Goal: Information Seeking & Learning: Learn about a topic

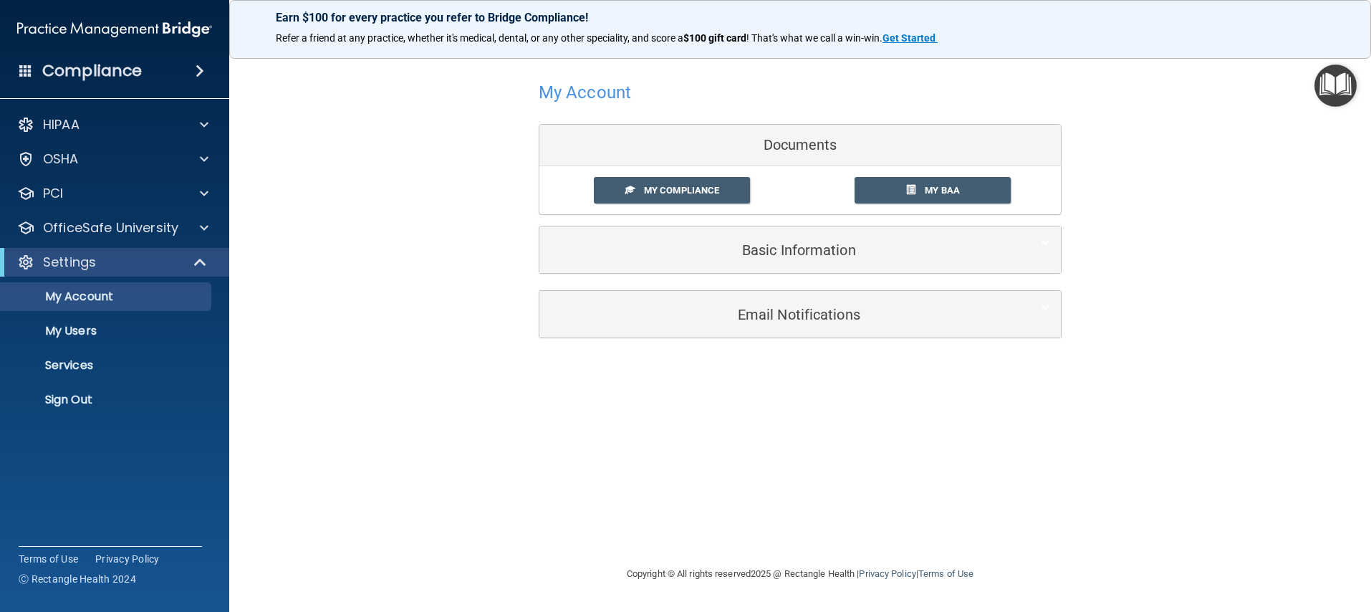
click at [1337, 93] on img "Open Resource Center" at bounding box center [1336, 85] width 42 height 42
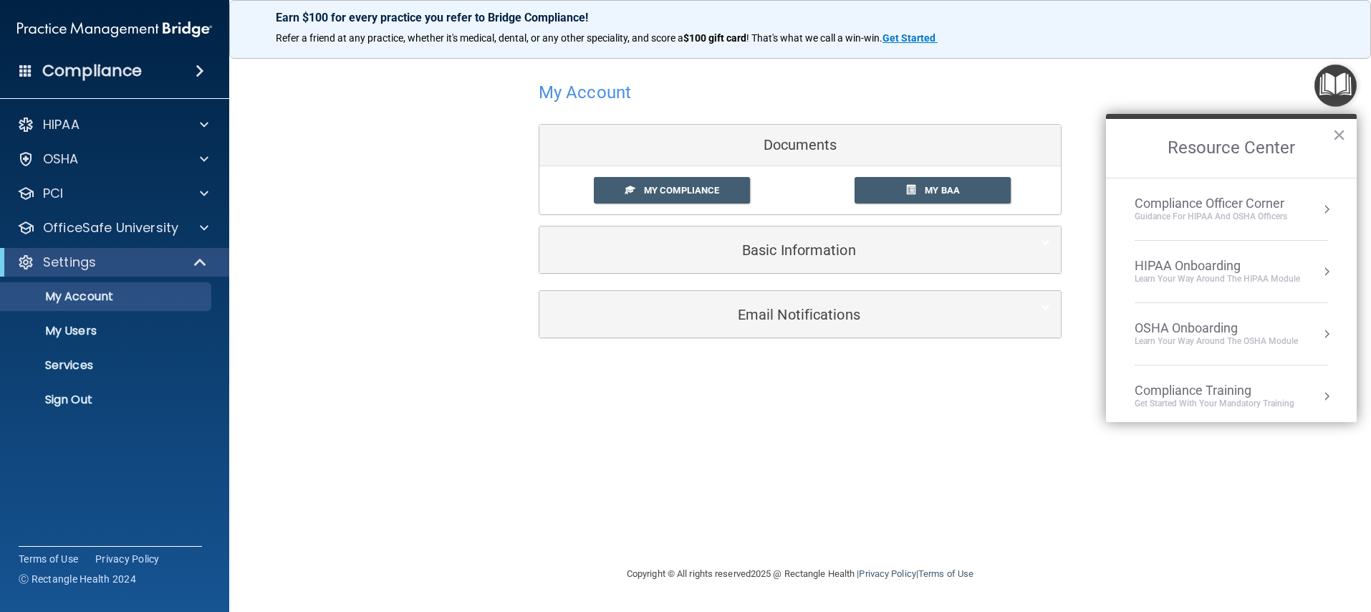
click at [1246, 214] on div "Guidance for HIPAA and OSHA Officers" at bounding box center [1211, 217] width 153 height 12
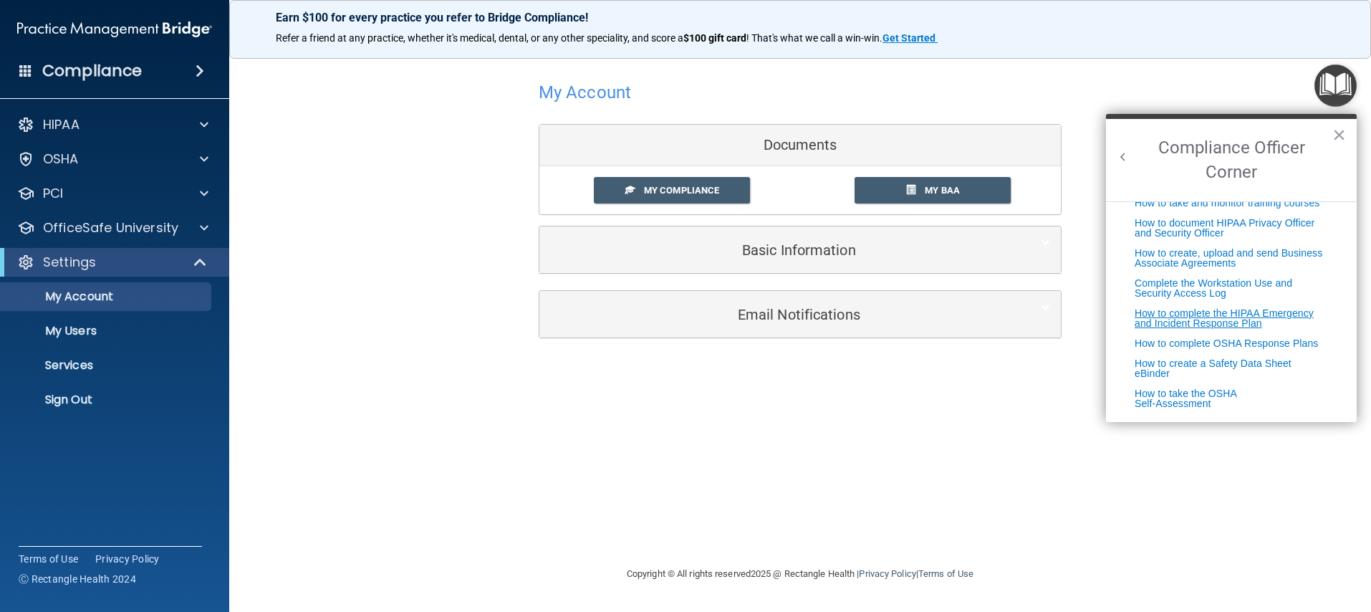
scroll to position [366, 0]
click at [1334, 82] on img "Open Resource Center" at bounding box center [1336, 85] width 42 height 42
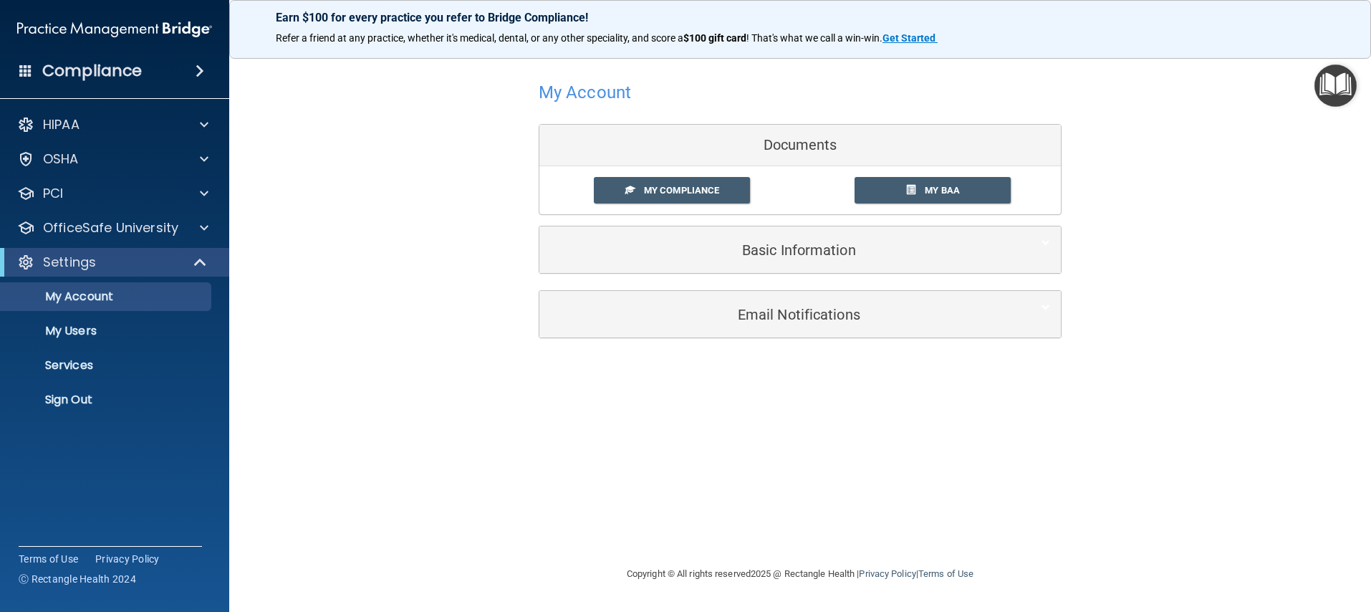
click at [1334, 83] on img "Open Resource Center" at bounding box center [1336, 85] width 42 height 42
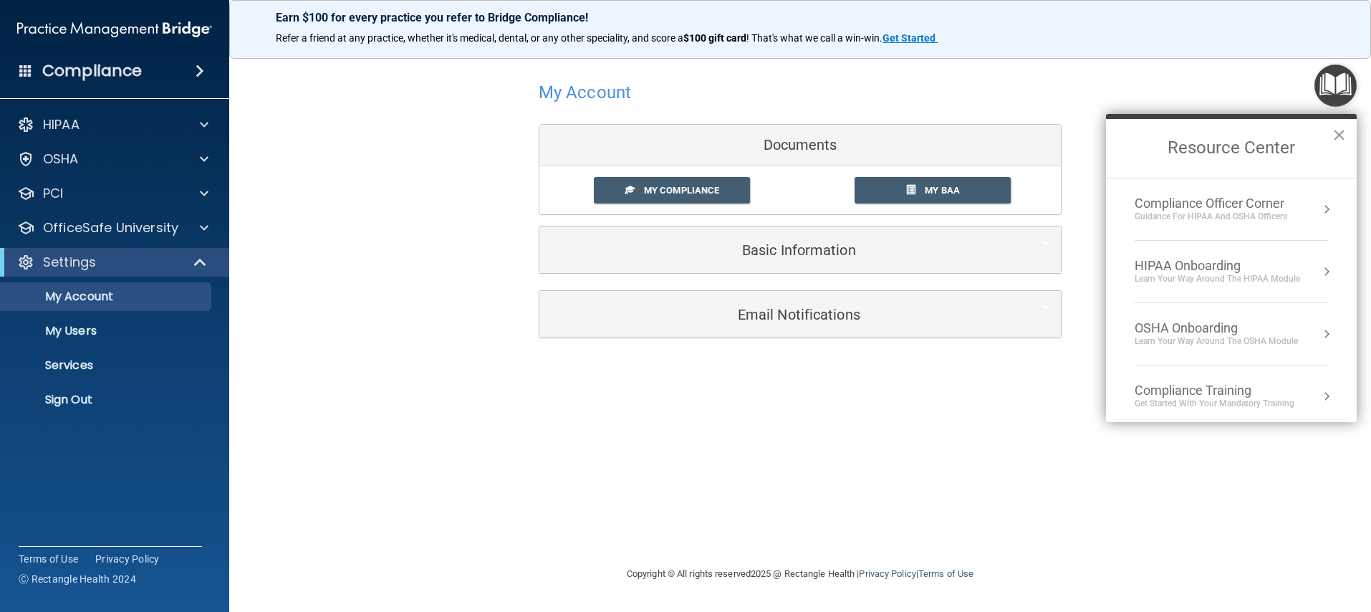
click at [1233, 274] on div "Learn Your Way around the HIPAA module" at bounding box center [1218, 279] width 166 height 12
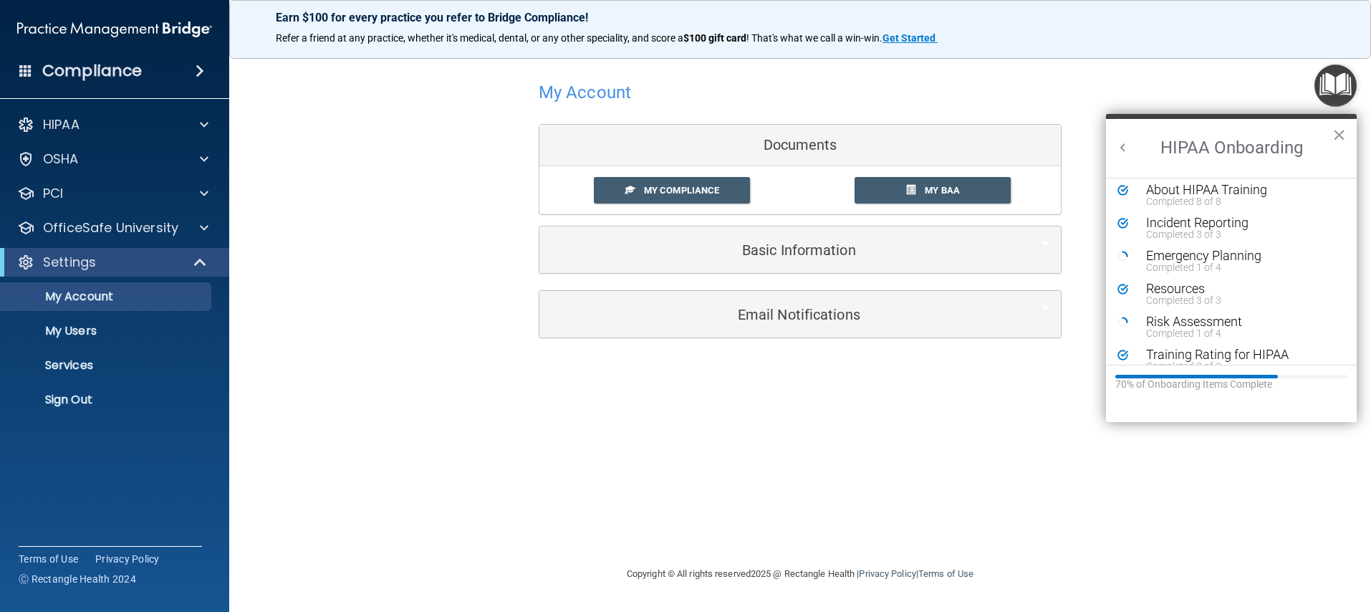
scroll to position [279, 0]
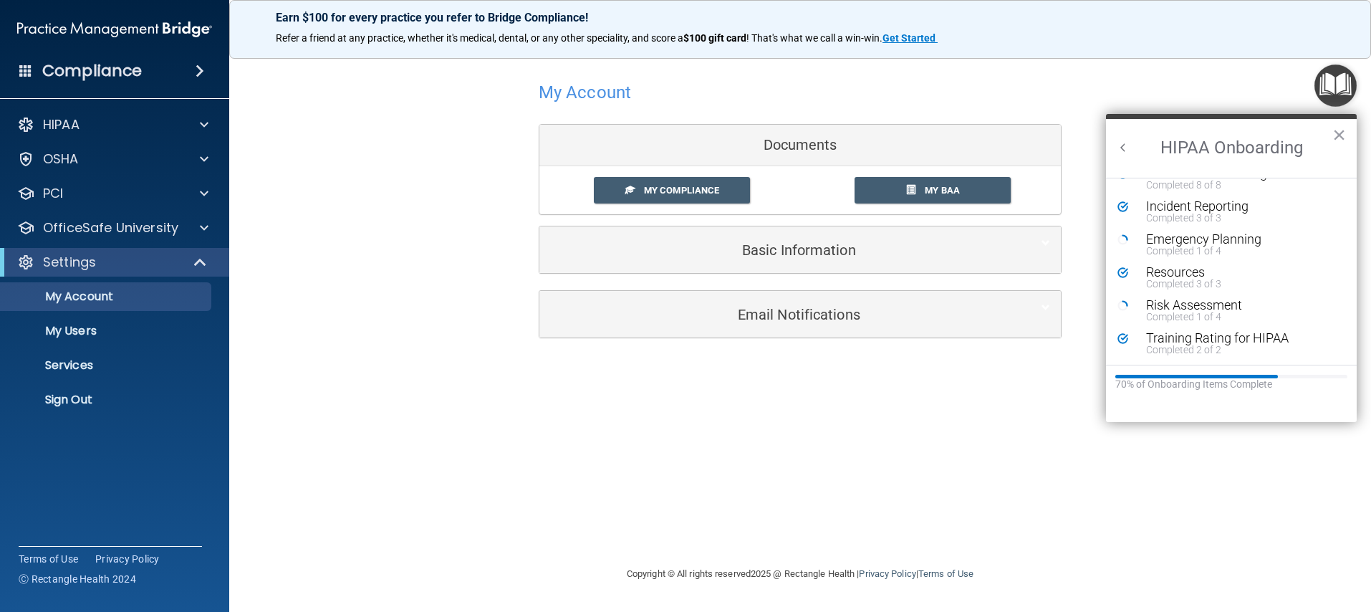
drag, startPoint x: 1355, startPoint y: 85, endPoint x: 1347, endPoint y: 87, distance: 8.2
click at [1354, 85] on img "Open Resource Center" at bounding box center [1336, 85] width 42 height 42
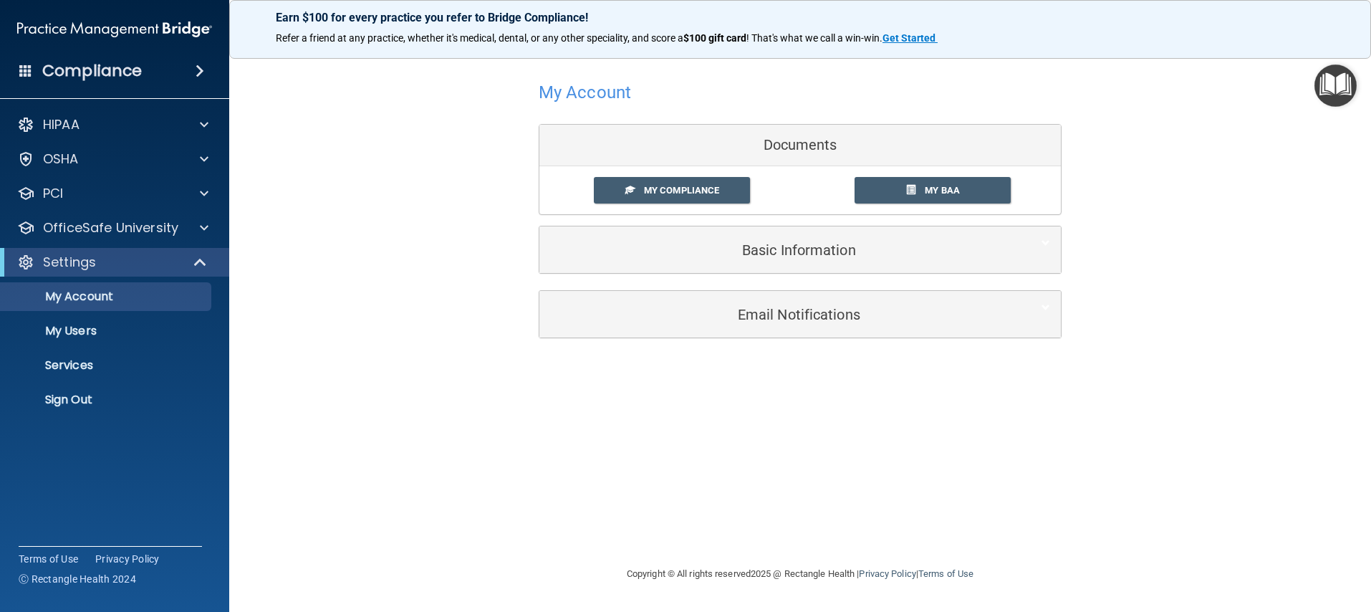
click at [1341, 108] on div "My Account Documents My Compliance My Compliance My BAA Basic Information Full …" at bounding box center [800, 207] width 1085 height 294
click at [1338, 82] on img "Open Resource Center" at bounding box center [1336, 85] width 42 height 42
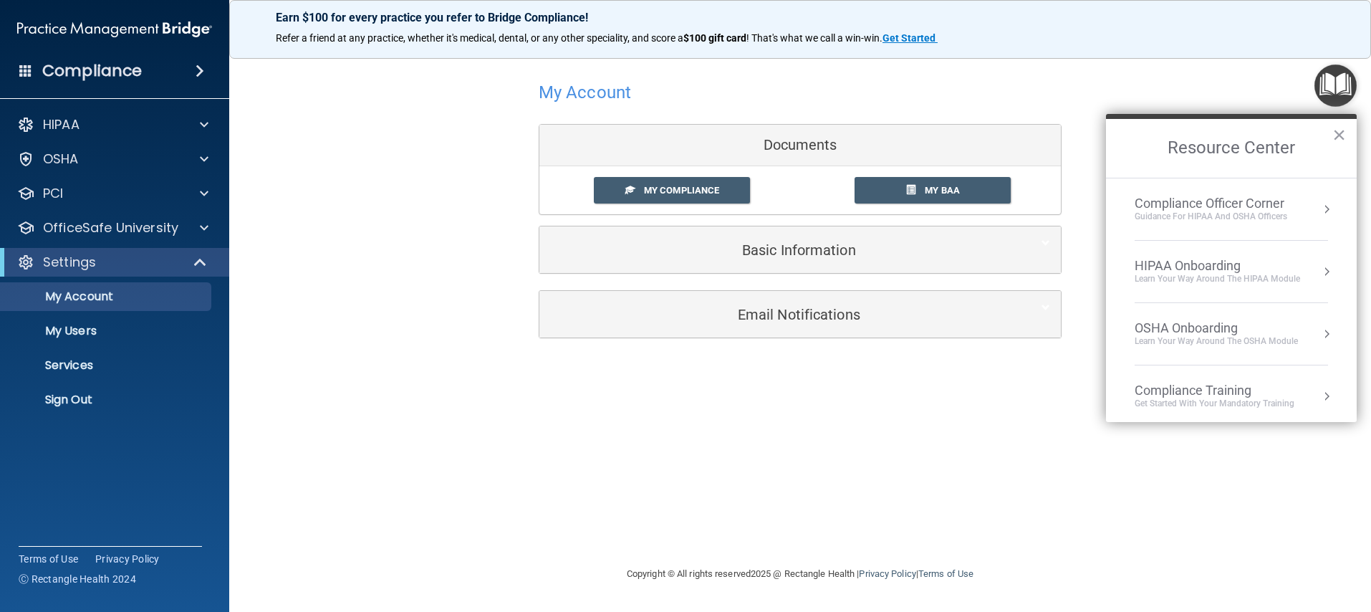
click at [1223, 327] on div "OSHA Onboarding" at bounding box center [1216, 328] width 163 height 16
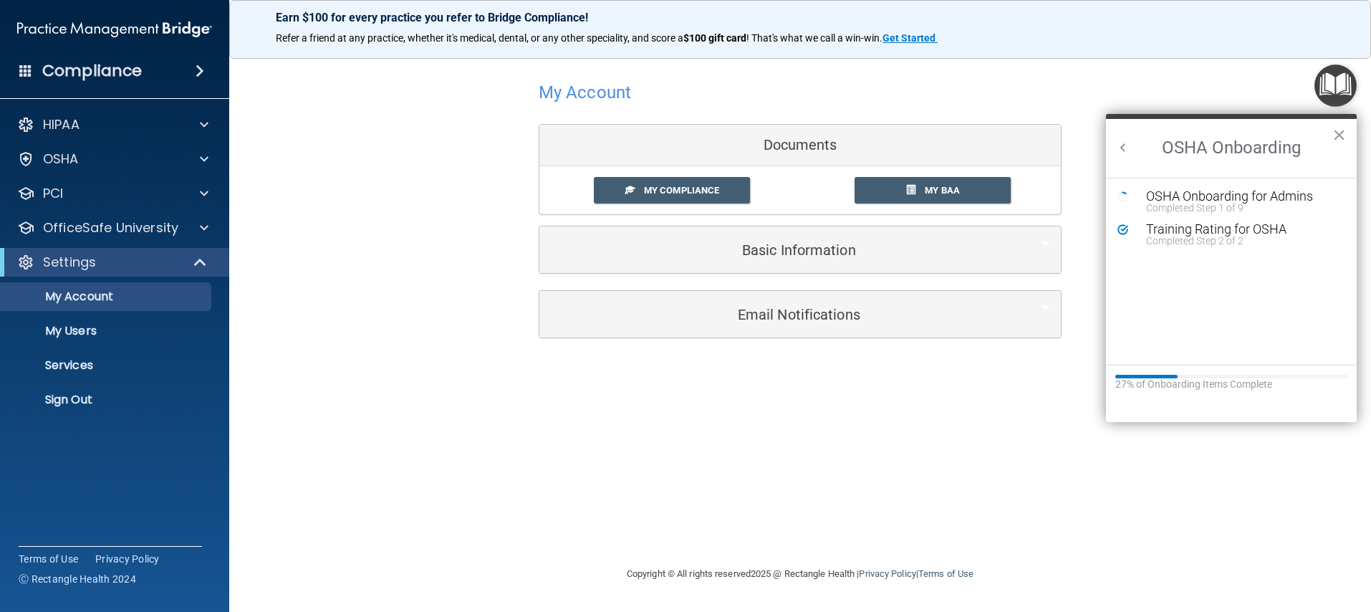
scroll to position [0, 0]
click at [1326, 93] on img "Open Resource Center" at bounding box center [1336, 85] width 42 height 42
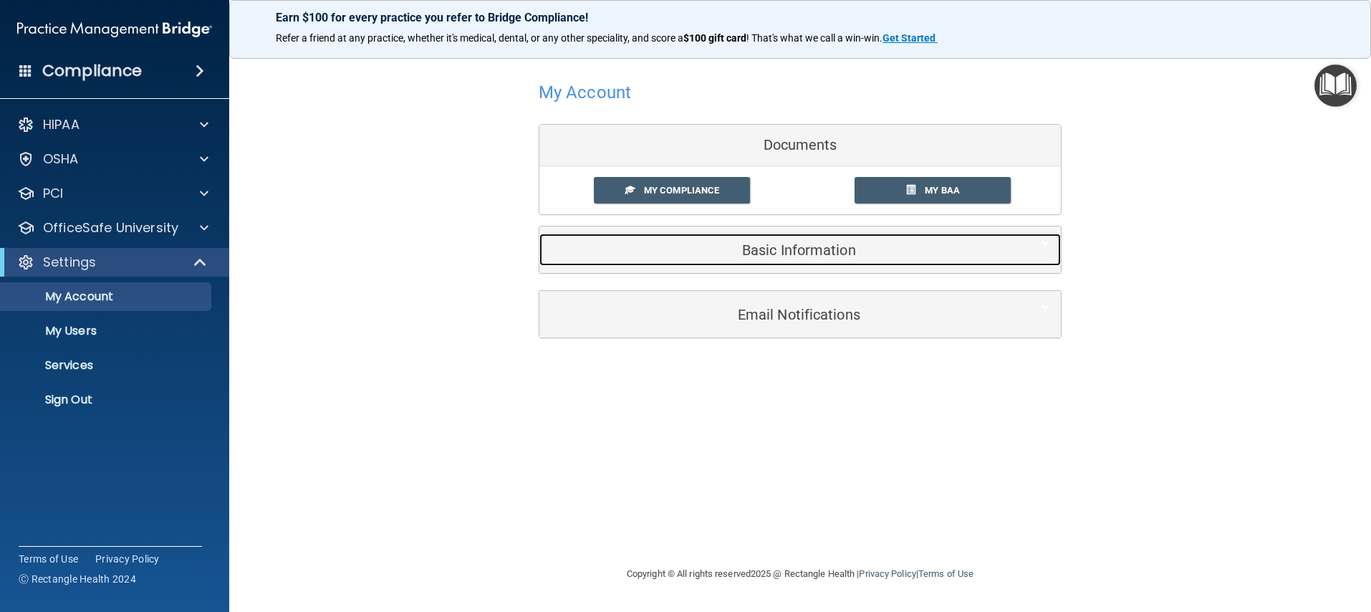
click at [805, 249] on h5 "Basic Information" at bounding box center [778, 250] width 456 height 16
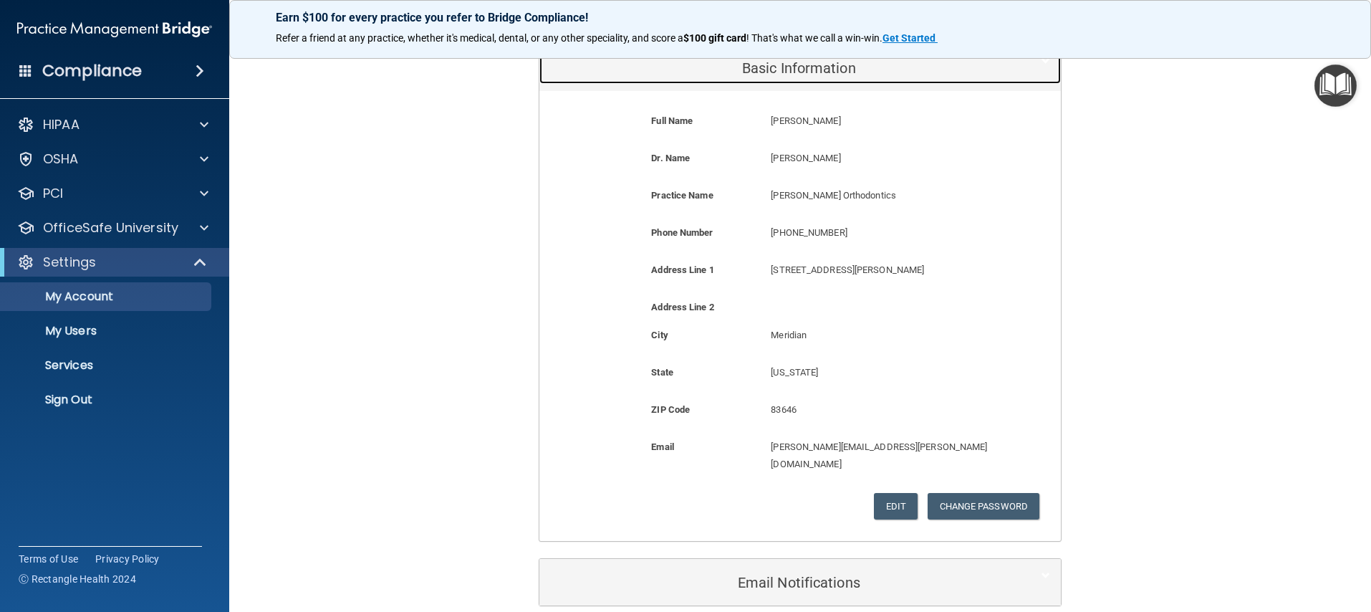
scroll to position [233, 0]
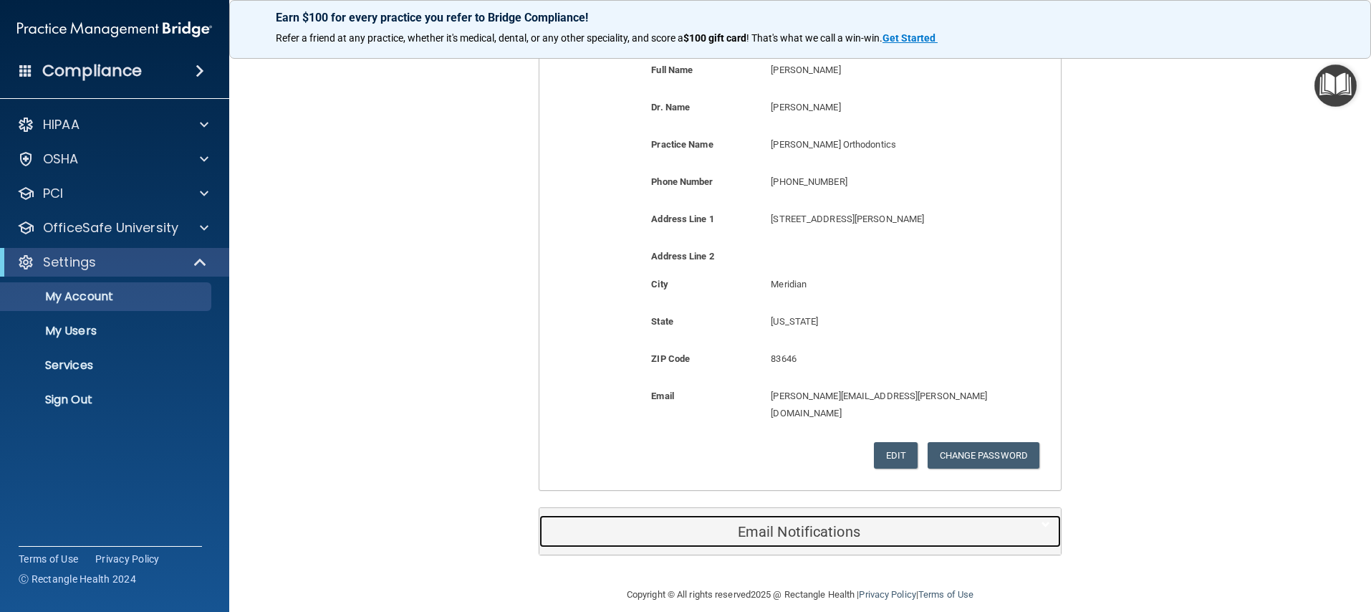
drag, startPoint x: 830, startPoint y: 513, endPoint x: 822, endPoint y: 505, distance: 11.7
click at [830, 524] on h5 "Email Notifications" at bounding box center [778, 532] width 456 height 16
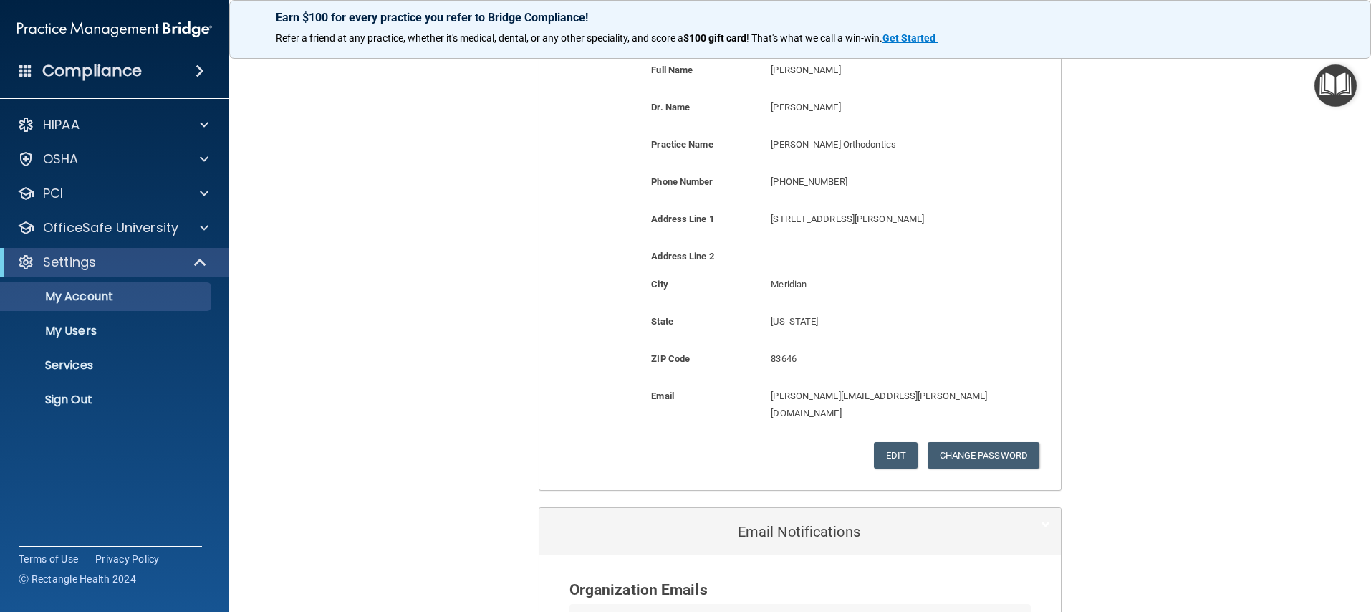
click at [1328, 81] on img "Open Resource Center" at bounding box center [1336, 85] width 42 height 42
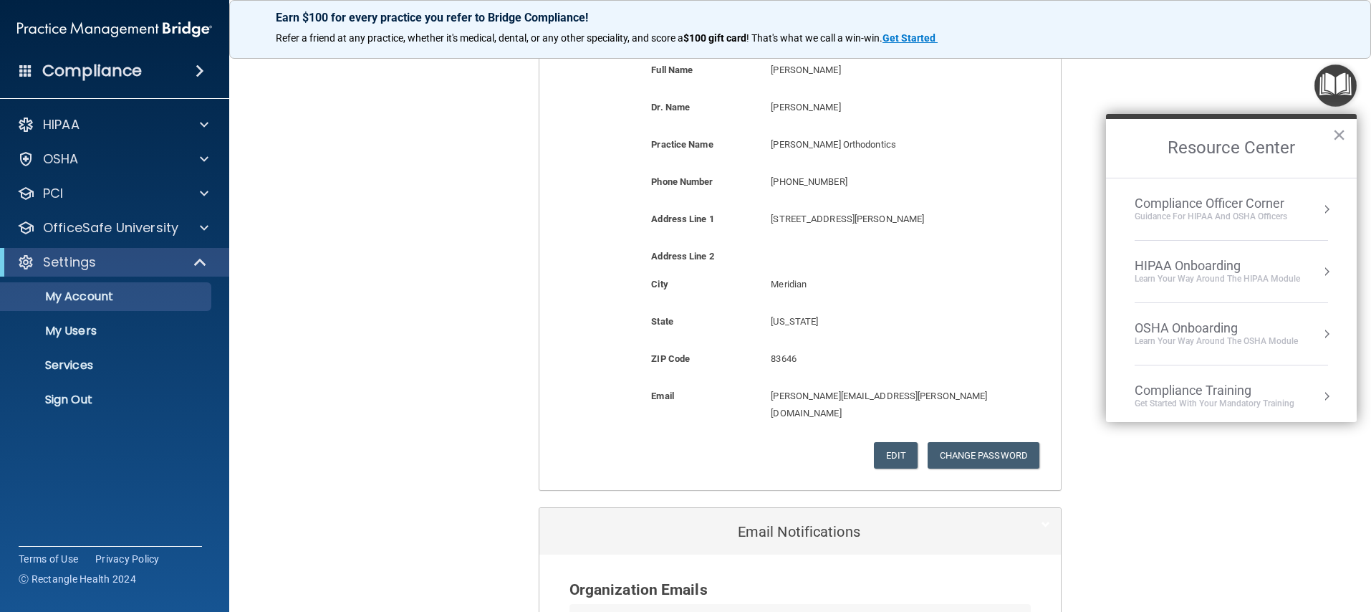
click at [1244, 325] on div "OSHA Onboarding" at bounding box center [1216, 328] width 163 height 16
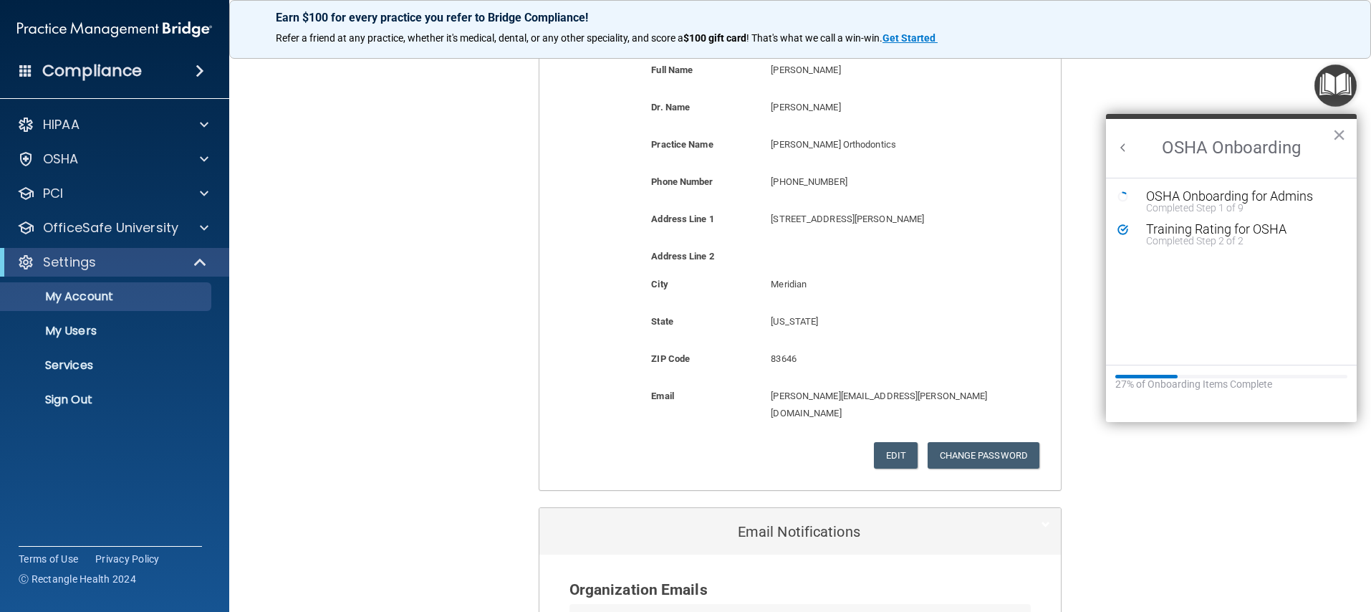
scroll to position [0, 0]
click at [1194, 190] on div "OSHA Onboarding for Admins" at bounding box center [1242, 196] width 192 height 13
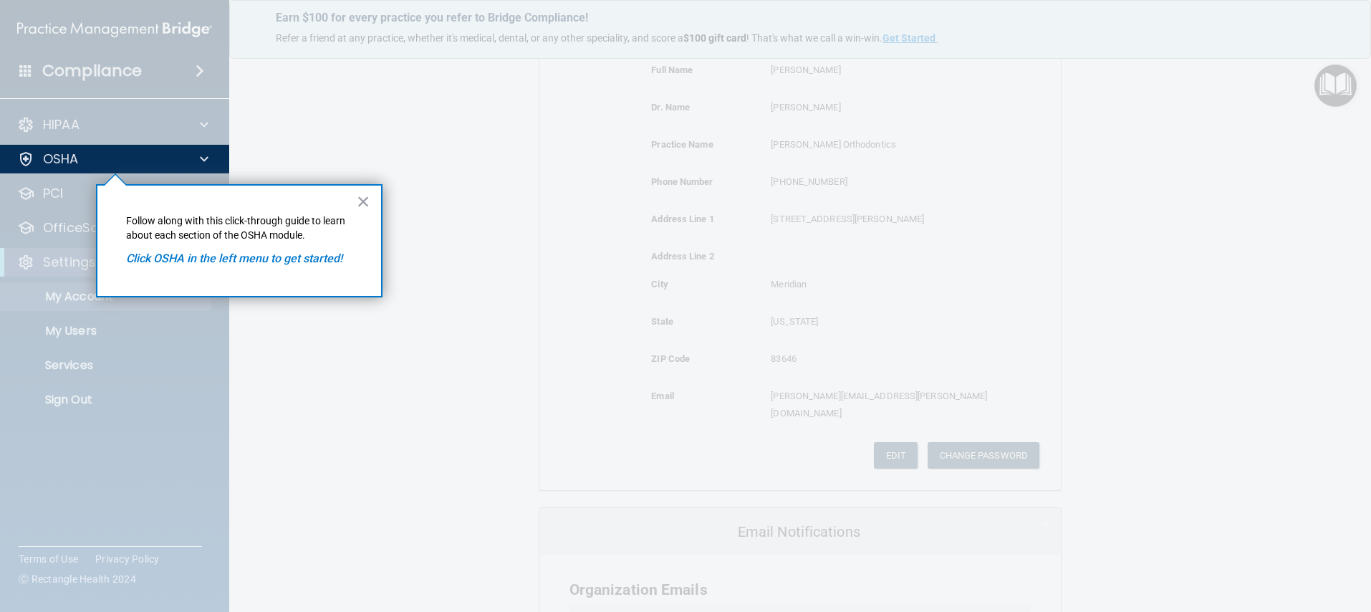
click at [321, 259] on em "Click OSHA in the left menu to get started!" at bounding box center [234, 258] width 216 height 14
click at [360, 203] on button "×" at bounding box center [364, 201] width 14 height 23
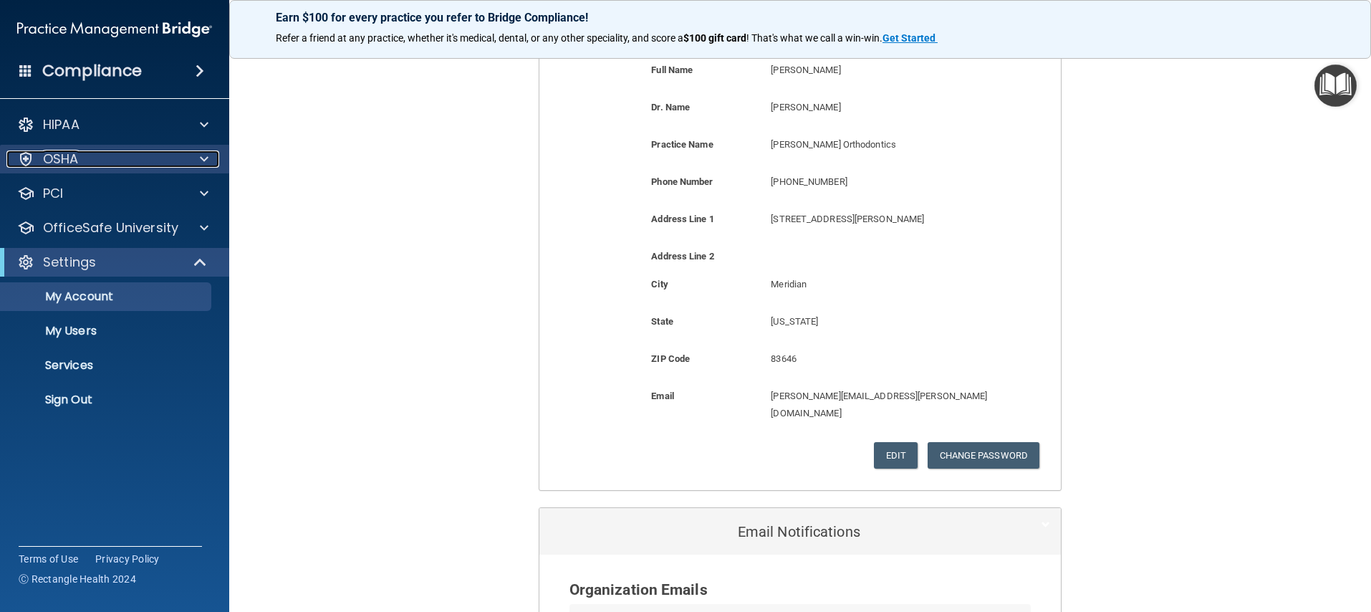
click at [216, 163] on div at bounding box center [202, 158] width 36 height 17
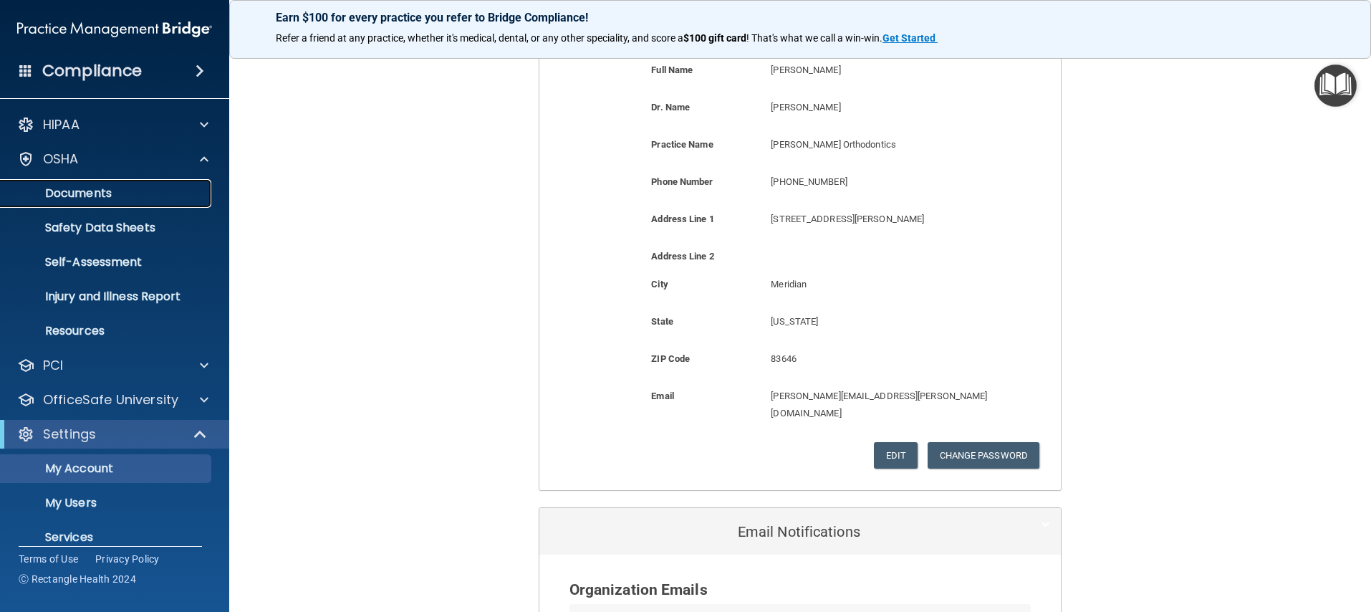
click at [86, 199] on p "Documents" at bounding box center [107, 193] width 196 height 14
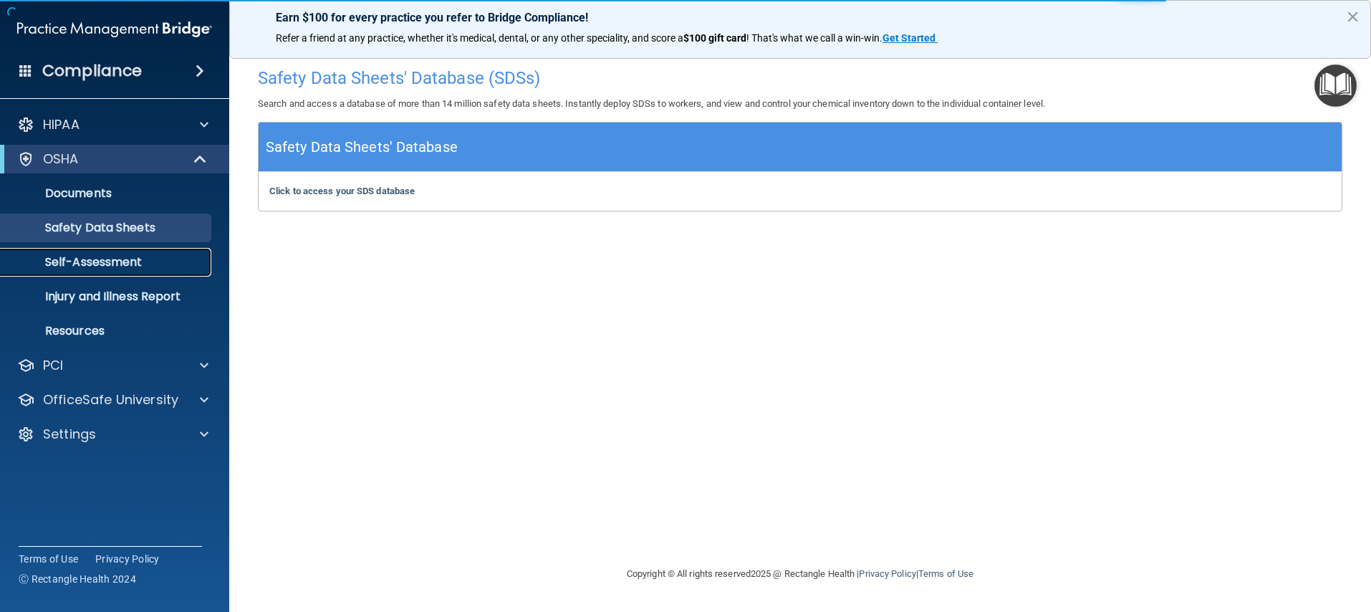
click at [120, 272] on link "Self-Assessment" at bounding box center [99, 262] width 226 height 29
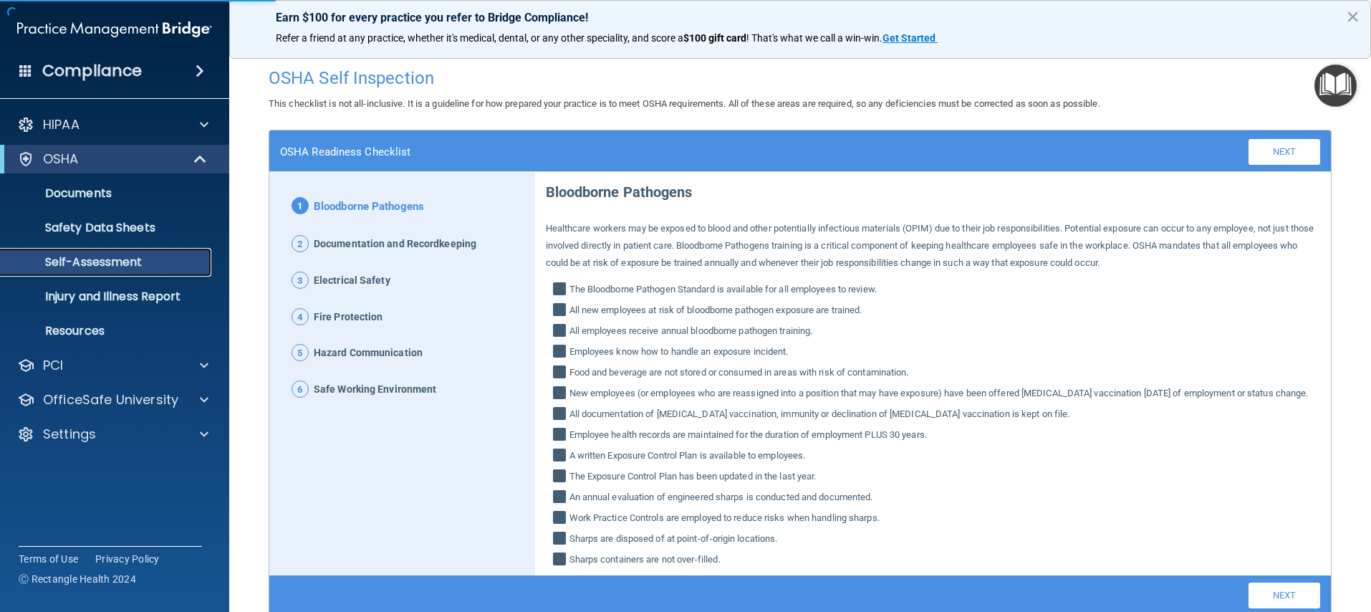
scroll to position [78, 0]
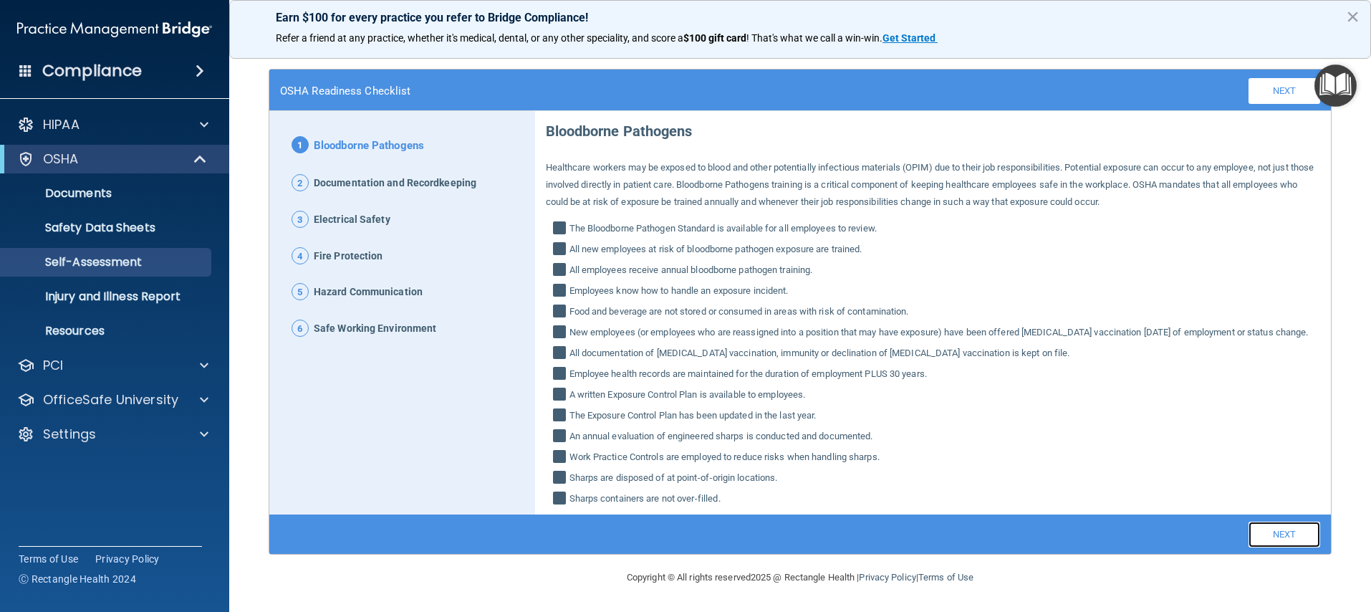
click at [1270, 544] on link "Next" at bounding box center [1285, 535] width 72 height 26
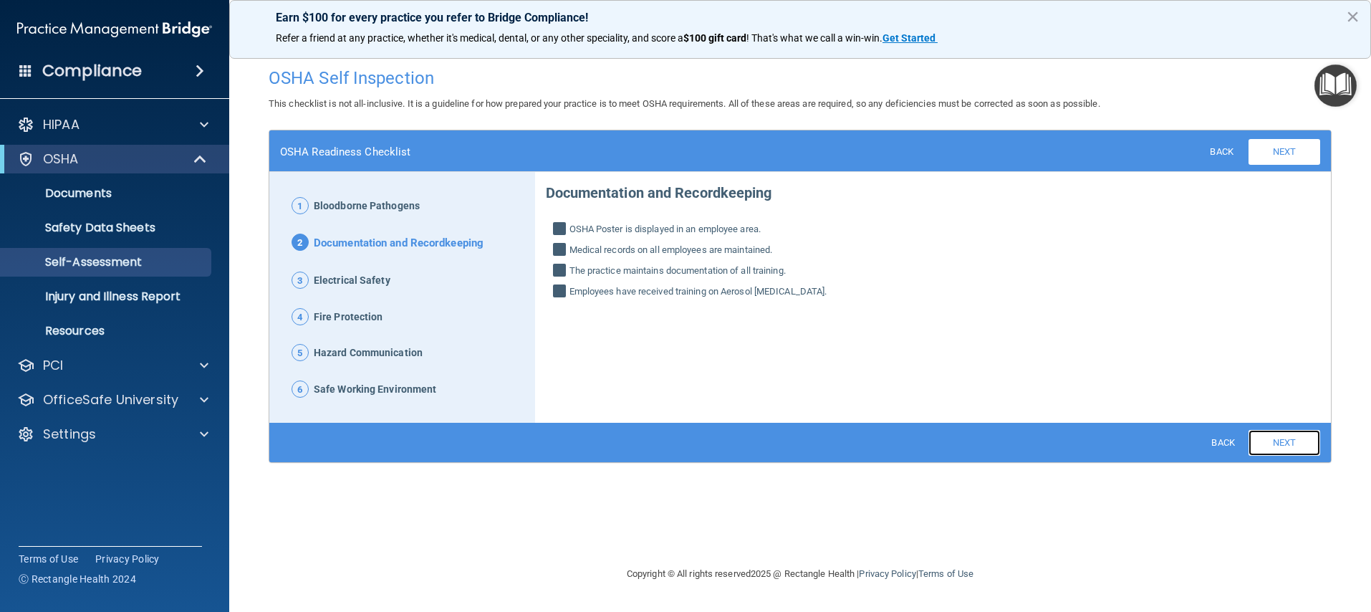
scroll to position [0, 0]
click at [1279, 450] on link "Next" at bounding box center [1285, 443] width 72 height 26
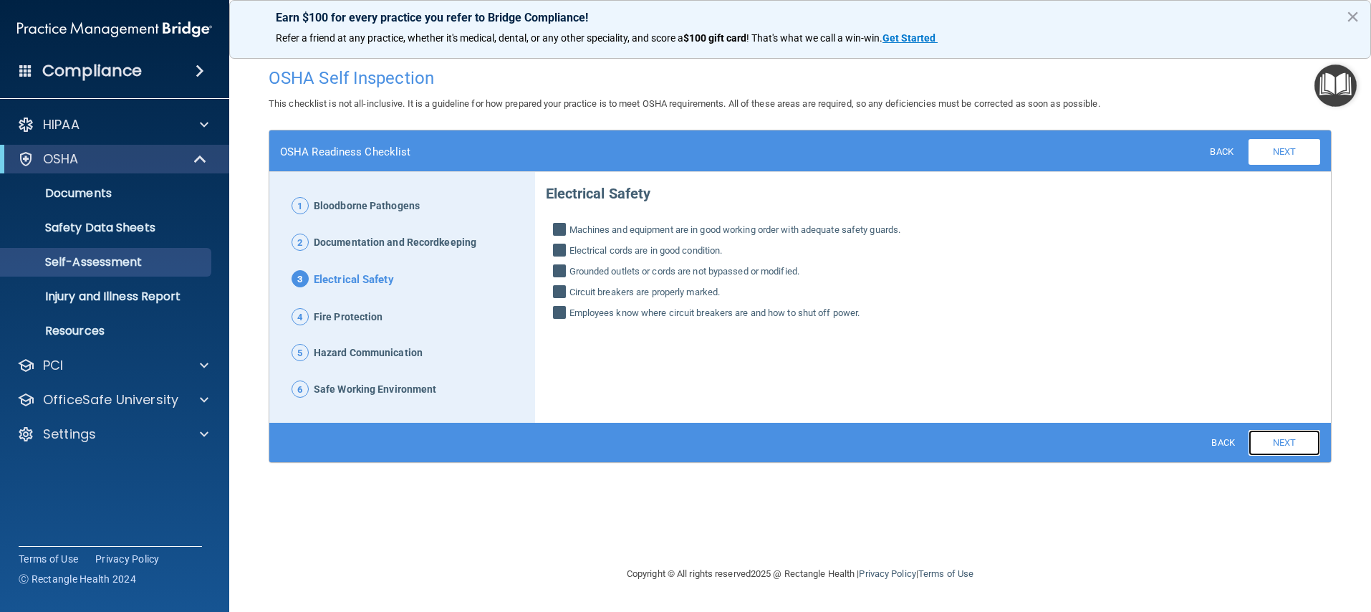
click at [1279, 450] on link "Next" at bounding box center [1285, 443] width 72 height 26
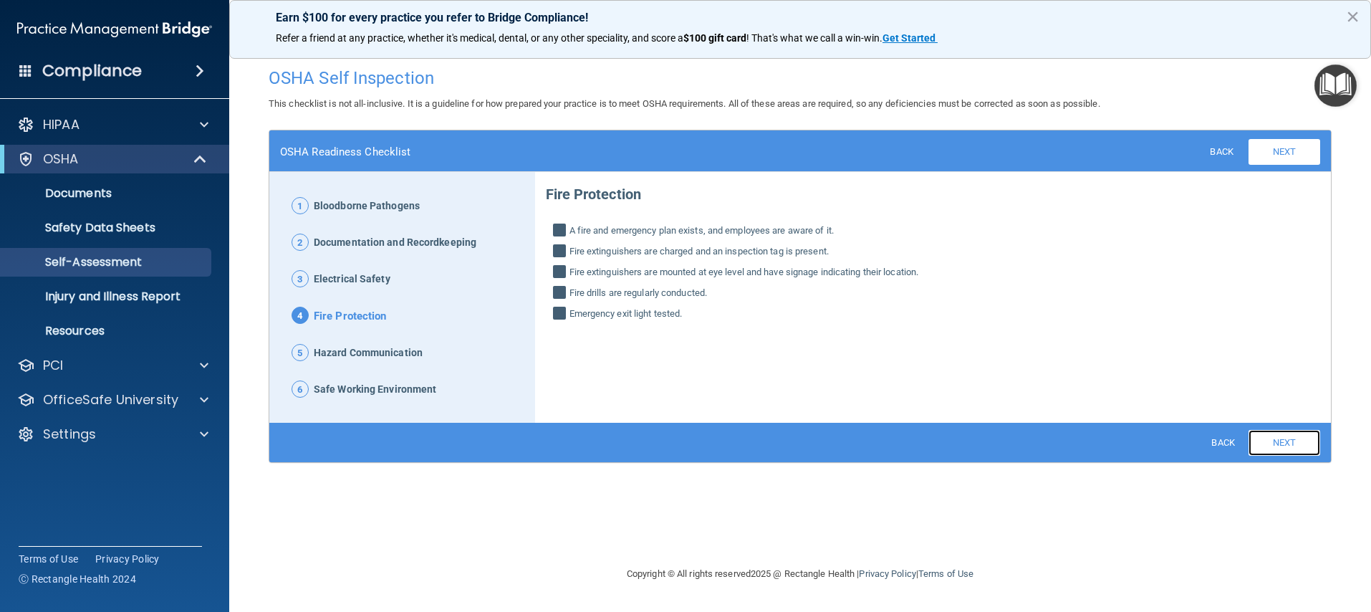
click at [1279, 450] on link "Next" at bounding box center [1285, 443] width 72 height 26
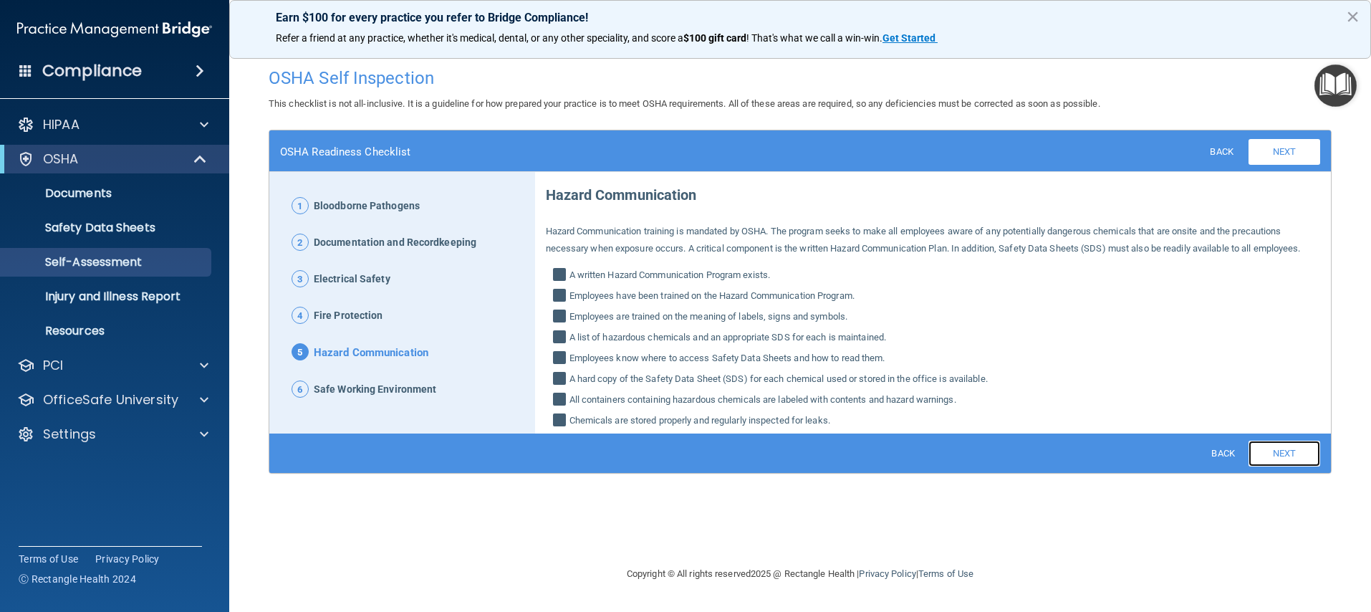
click at [1279, 451] on link "Next" at bounding box center [1285, 454] width 72 height 26
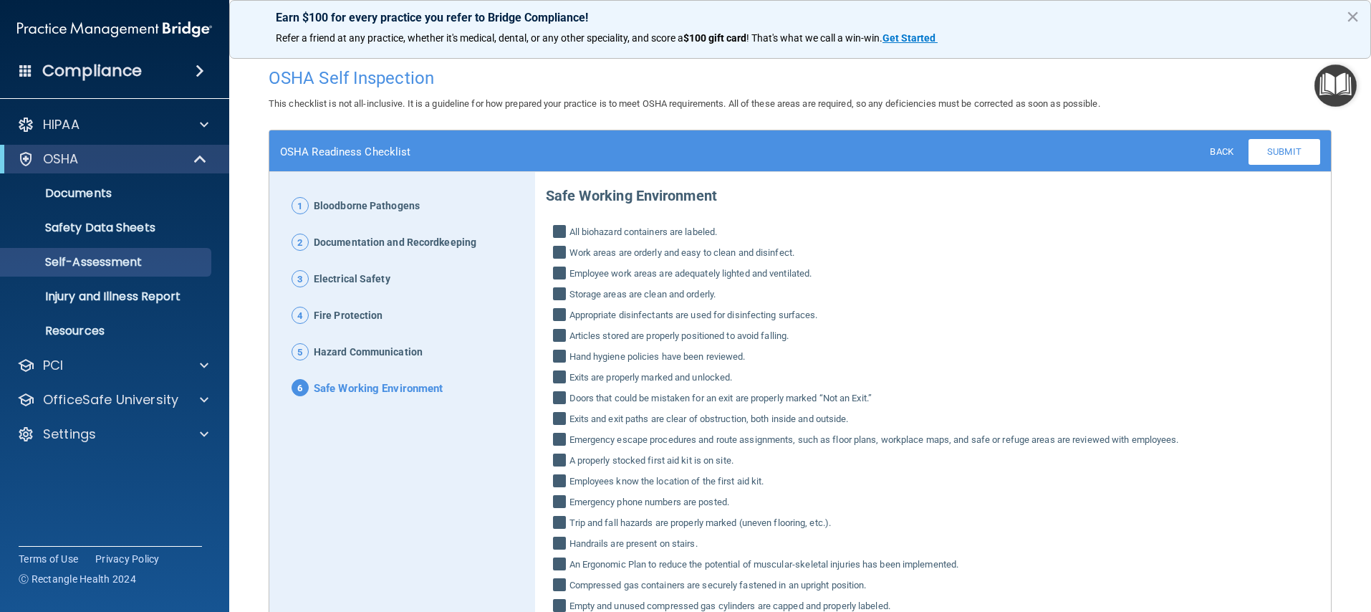
click at [1279, 451] on div "Safe Working Environment All biohazard containers are labeled. Work areas are o…" at bounding box center [933, 427] width 775 height 502
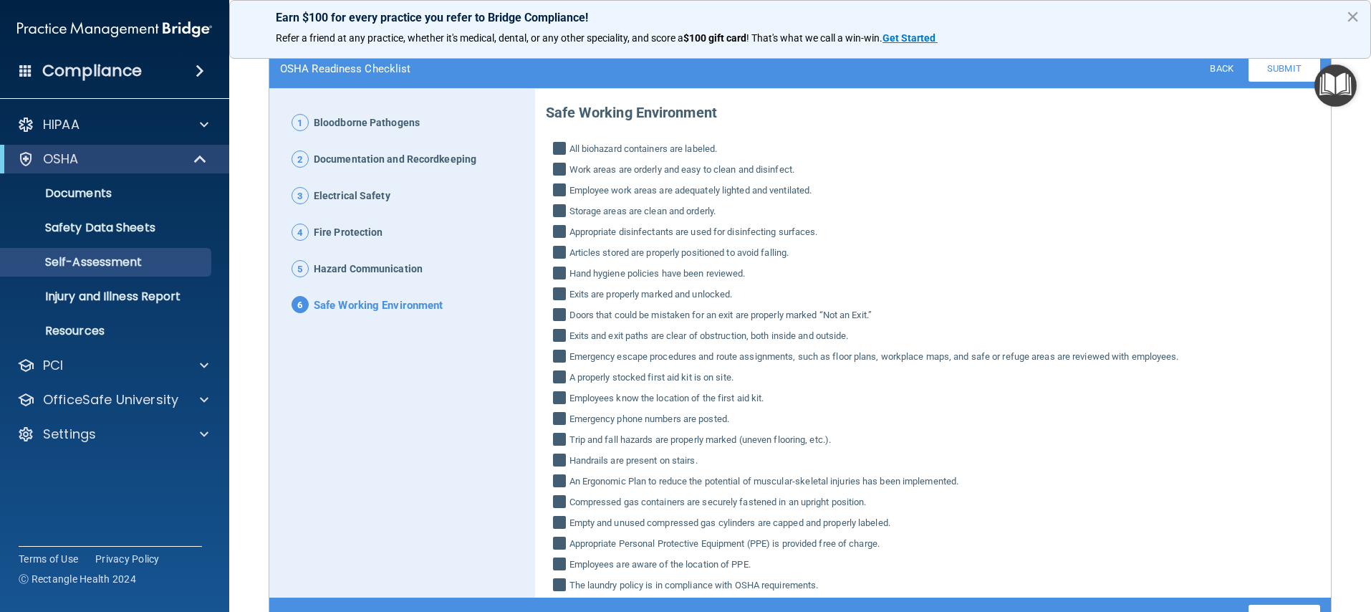
scroll to position [166, 0]
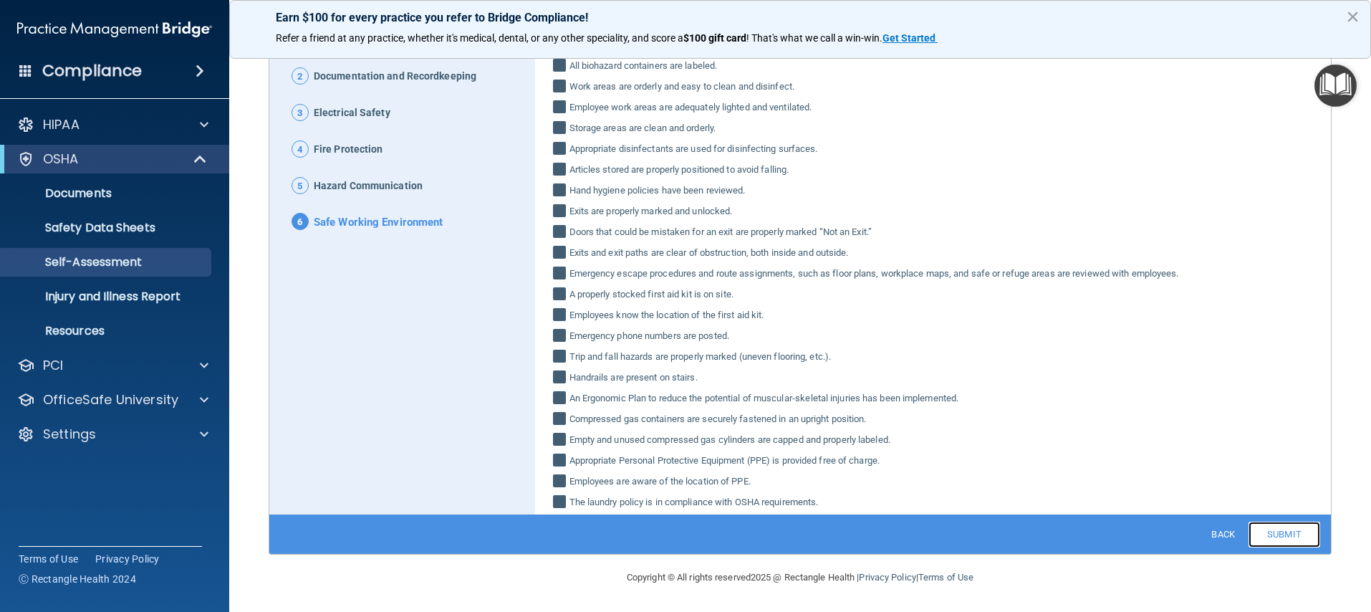
click at [1285, 529] on link "Submit" at bounding box center [1285, 535] width 72 height 26
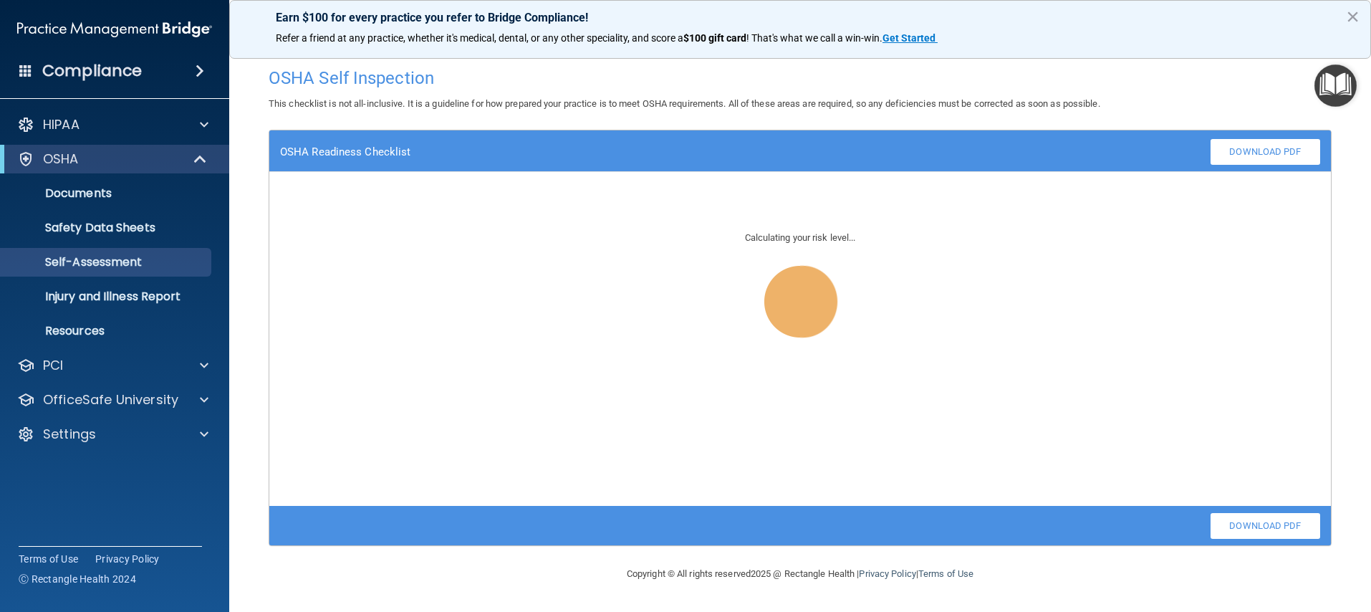
scroll to position [0, 0]
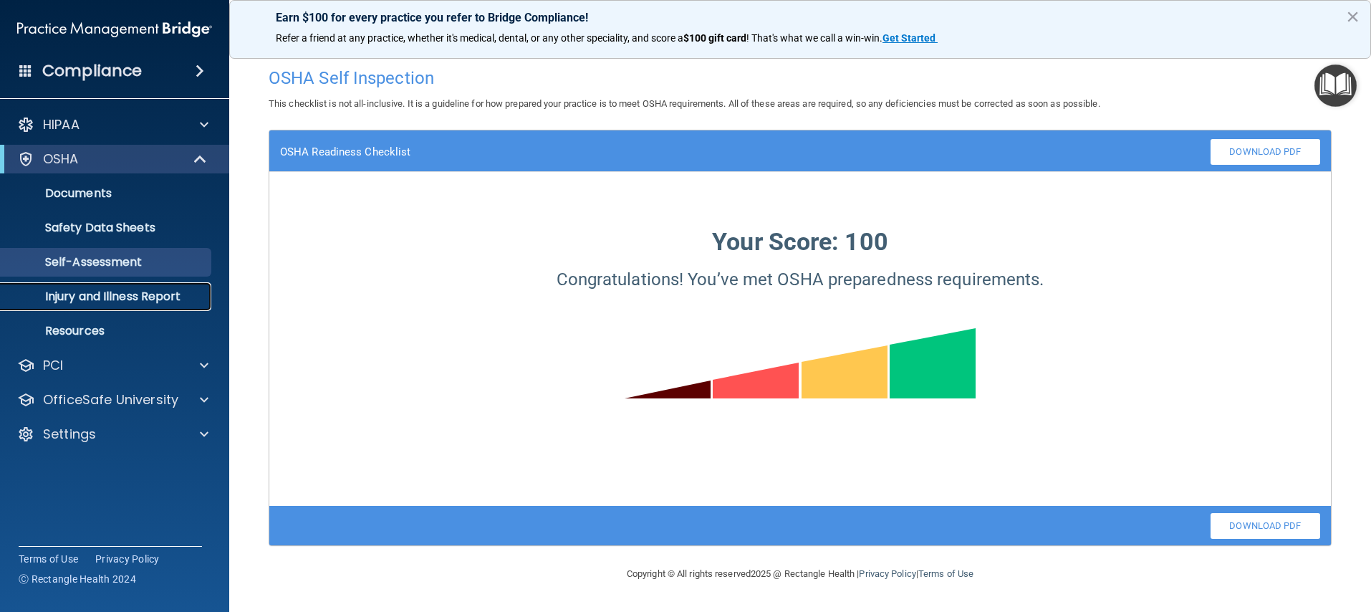
click at [97, 298] on p "Injury and Illness Report" at bounding box center [107, 296] width 196 height 14
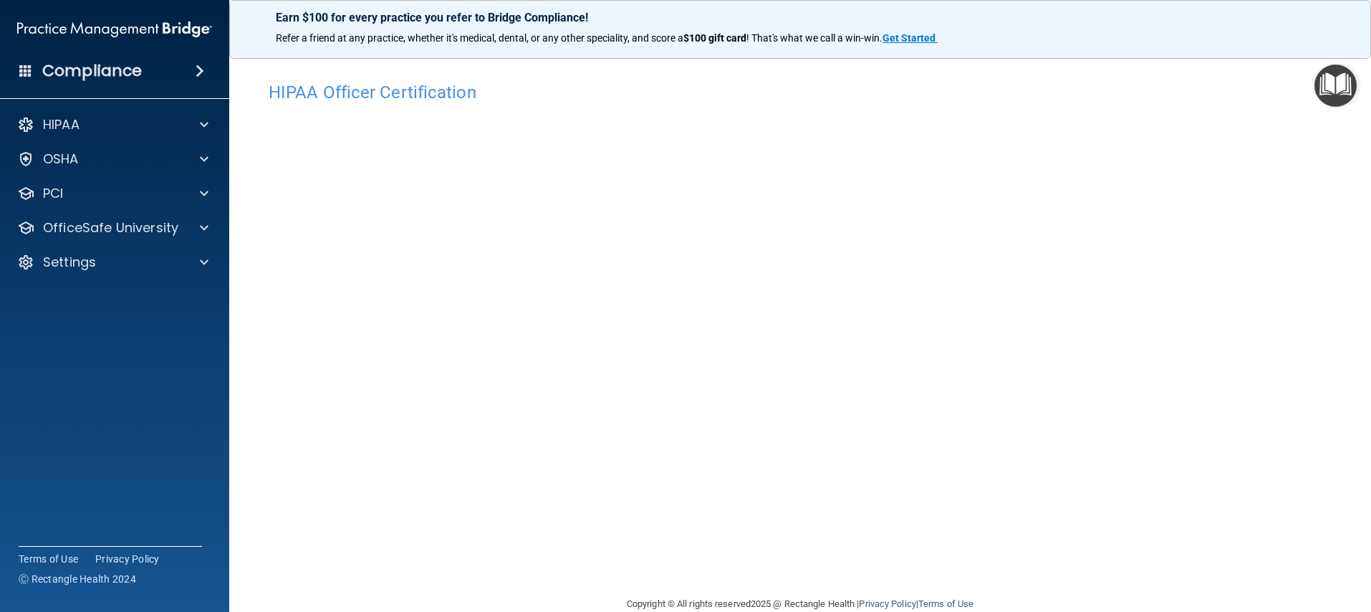
click at [413, 89] on h4 "HIPAA Officer Certification" at bounding box center [800, 92] width 1063 height 19
click at [100, 126] on div "HIPAA" at bounding box center [95, 124] width 178 height 17
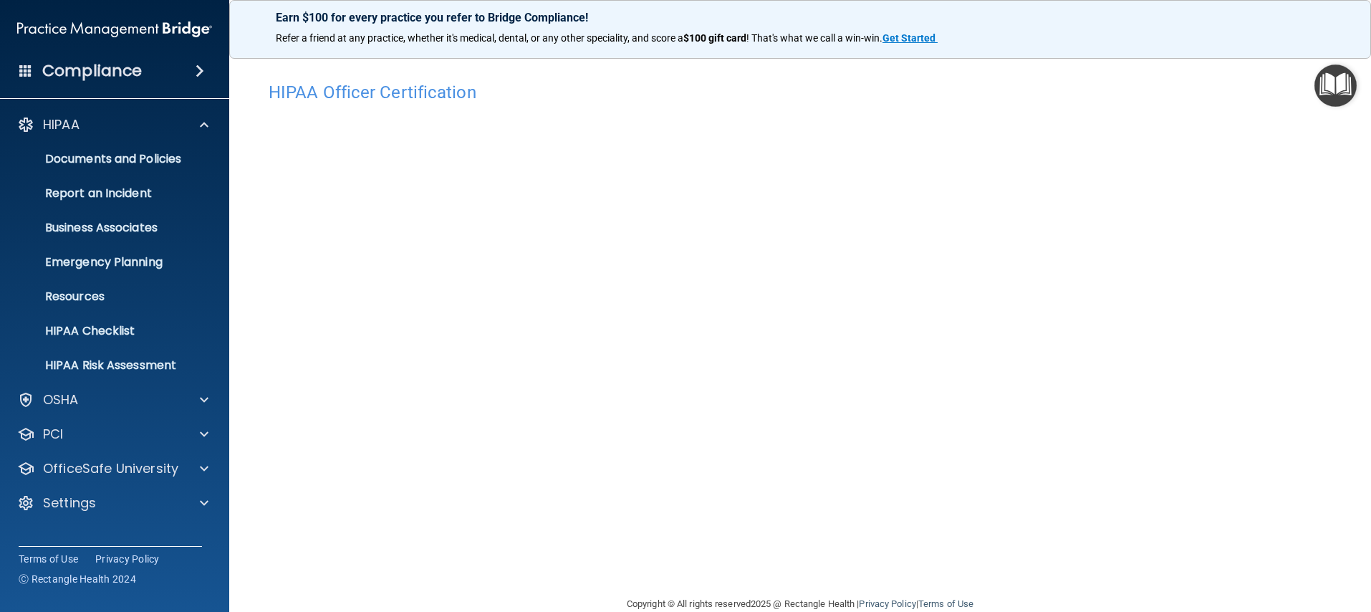
click at [178, 68] on div "Compliance" at bounding box center [114, 71] width 229 height 32
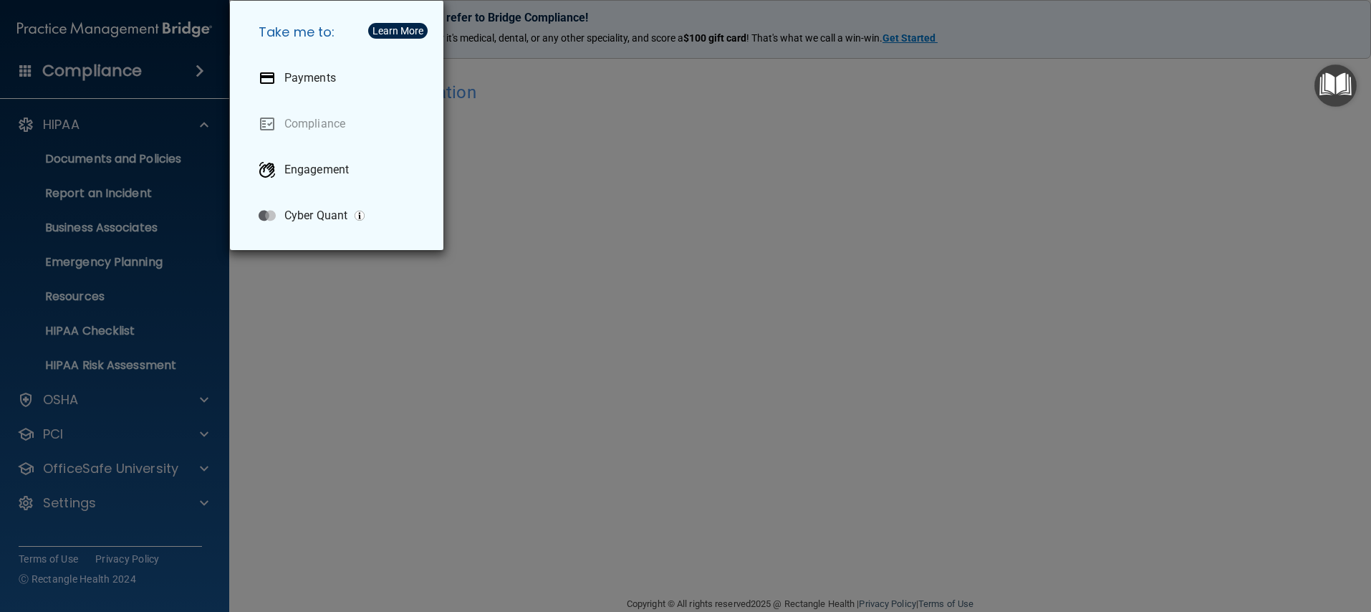
drag, startPoint x: 326, startPoint y: 355, endPoint x: 332, endPoint y: 330, distance: 25.2
click at [327, 355] on div "Take me to: Payments Compliance Engagement Cyber Quant" at bounding box center [685, 306] width 1371 height 612
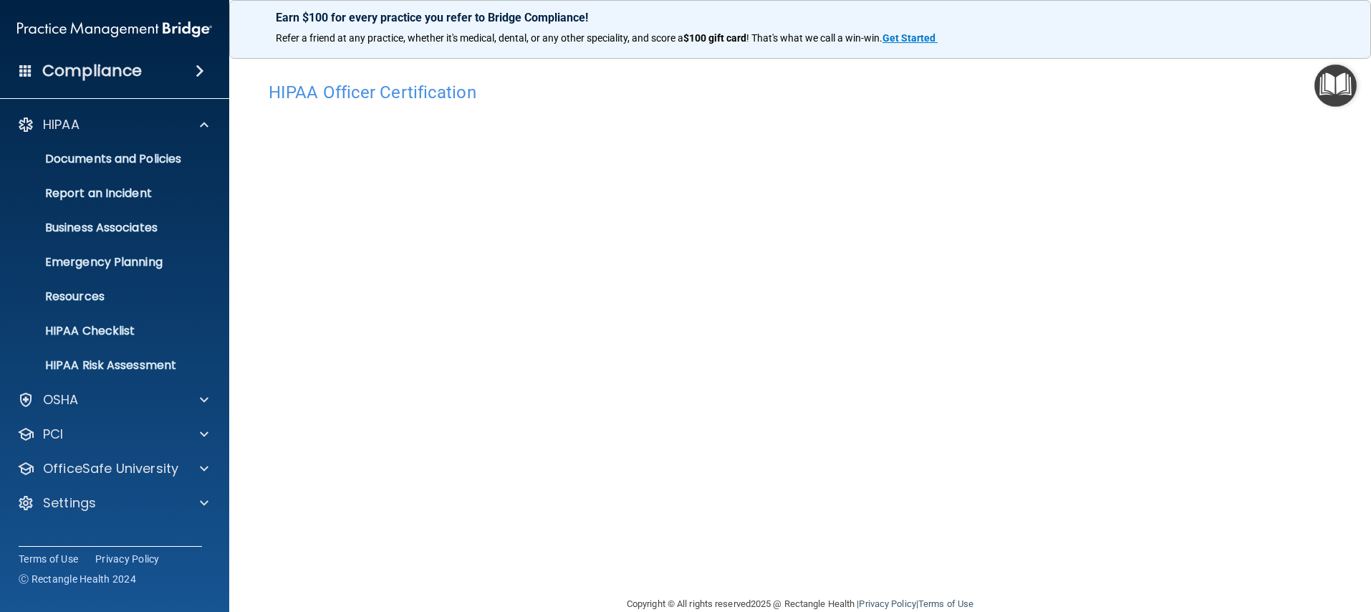
click at [1335, 83] on img "Open Resource Center" at bounding box center [1336, 85] width 42 height 42
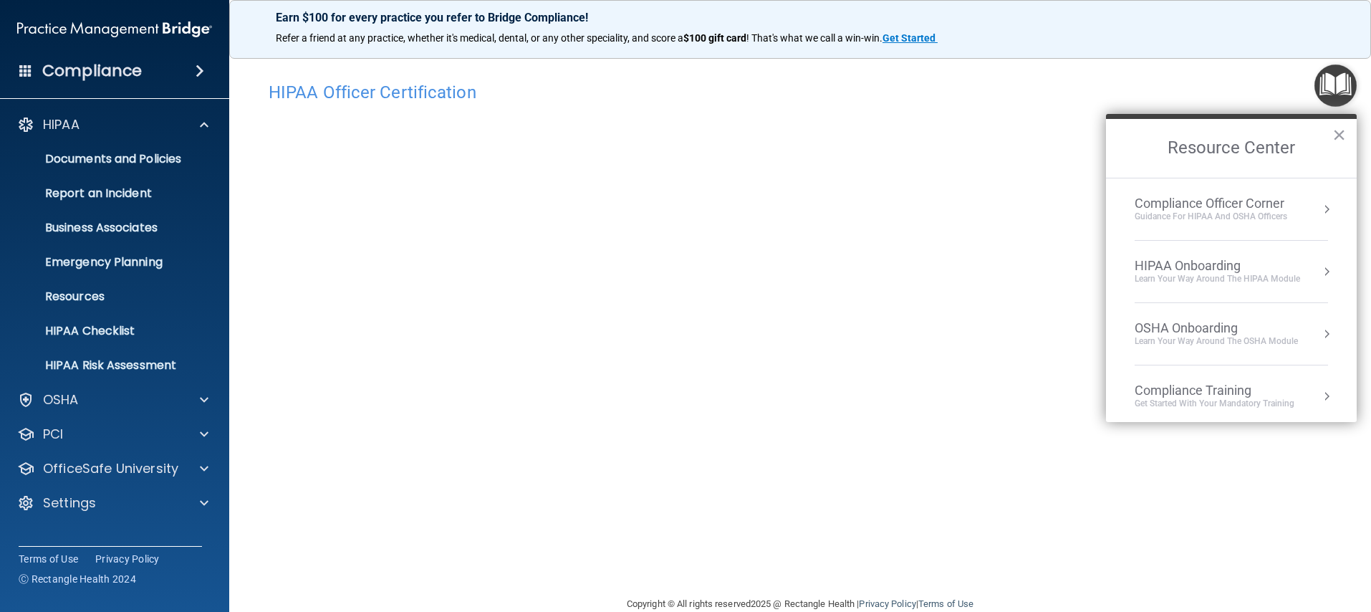
click at [1234, 338] on div "Learn your way around the OSHA module" at bounding box center [1216, 341] width 163 height 12
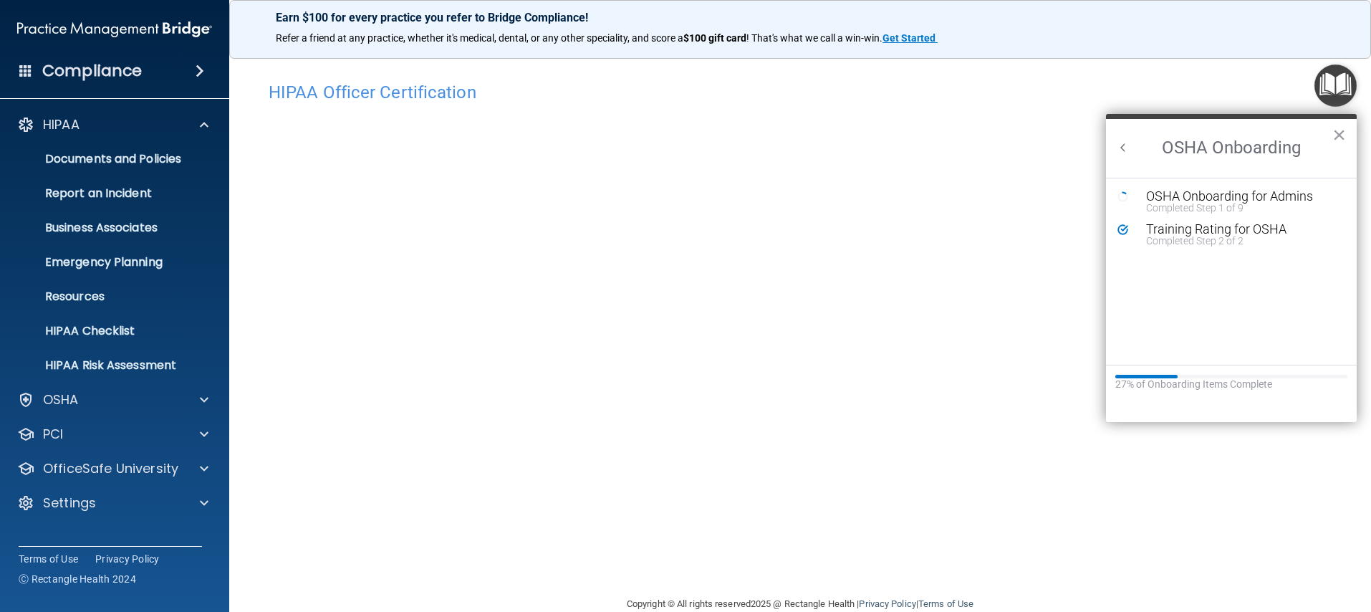
click at [1126, 139] on h2 "OSHA Onboarding" at bounding box center [1231, 148] width 251 height 59
click at [1125, 144] on button "Back to Resource Center Home" at bounding box center [1123, 147] width 14 height 14
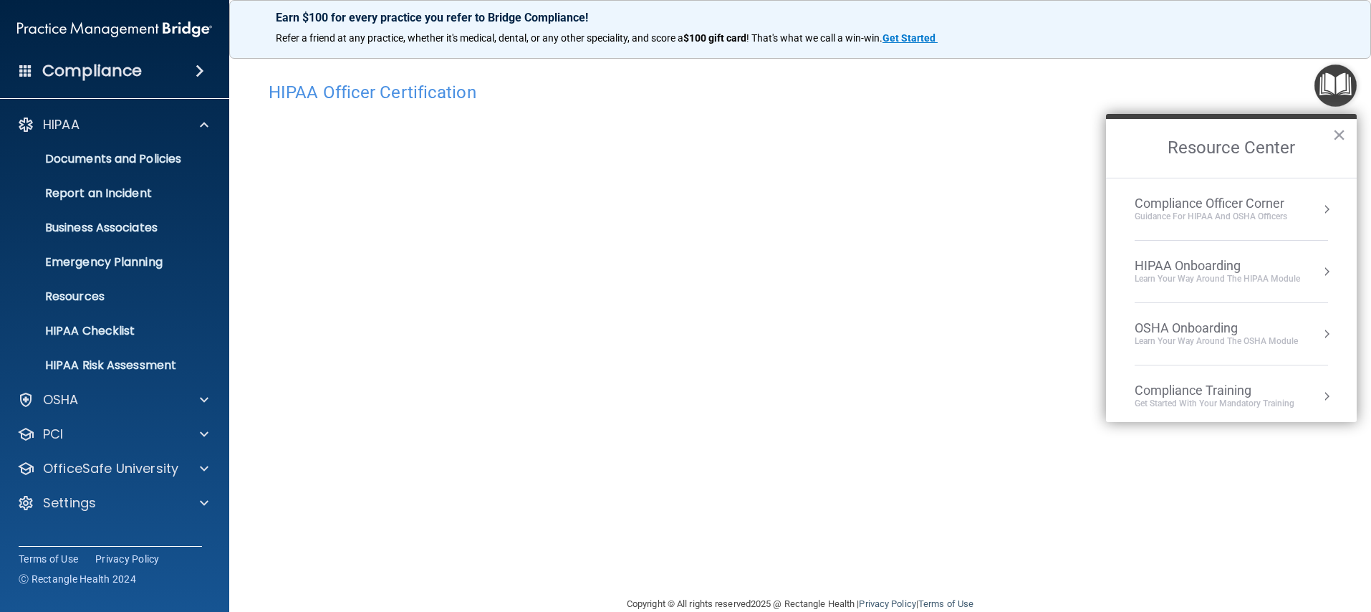
click at [1265, 273] on div "Learn Your Way around the HIPAA module" at bounding box center [1218, 279] width 166 height 12
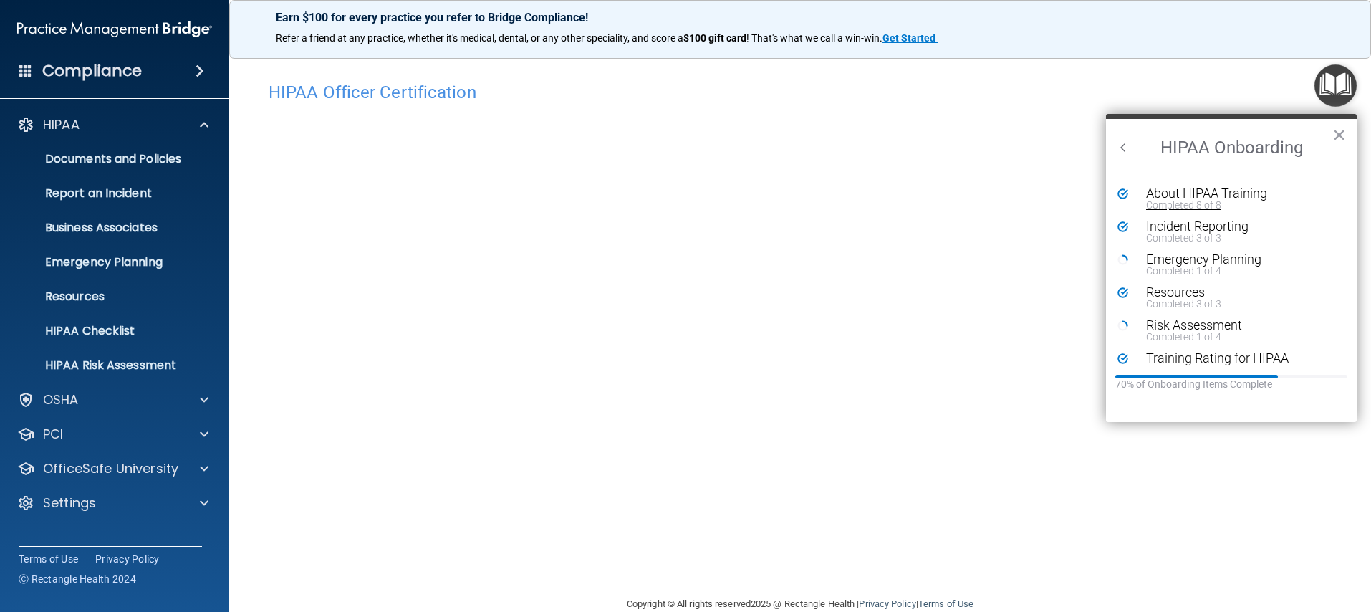
scroll to position [279, 0]
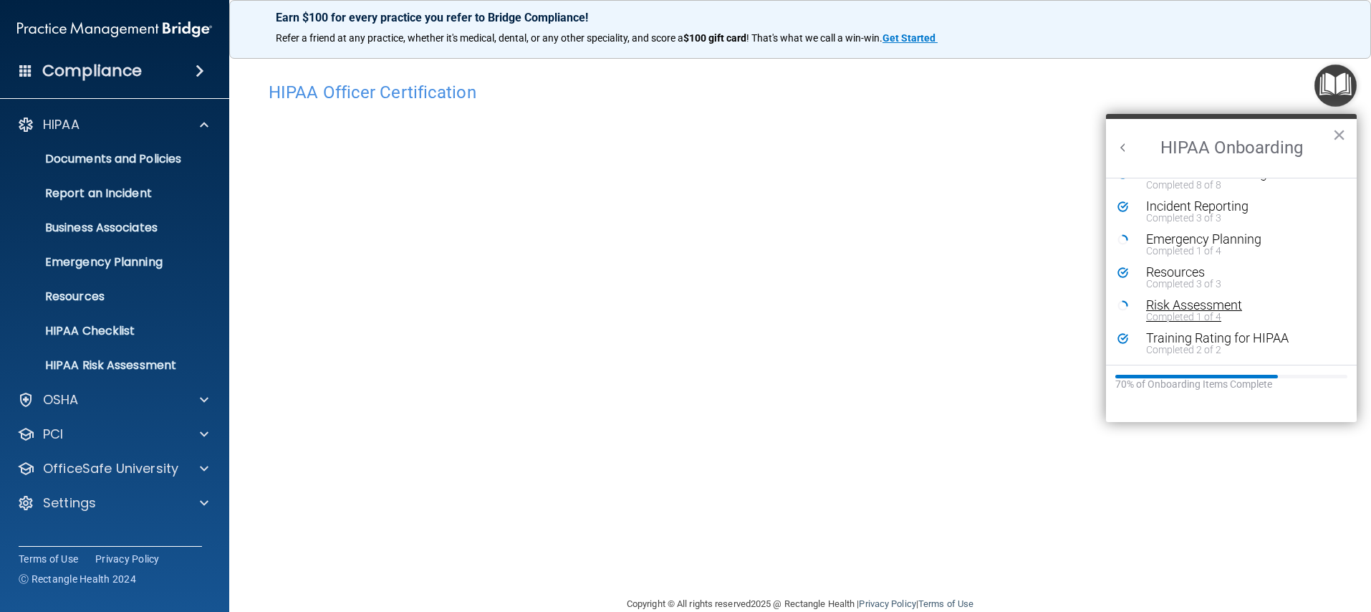
click at [1186, 312] on div "Completed 1 of 4" at bounding box center [1236, 317] width 181 height 10
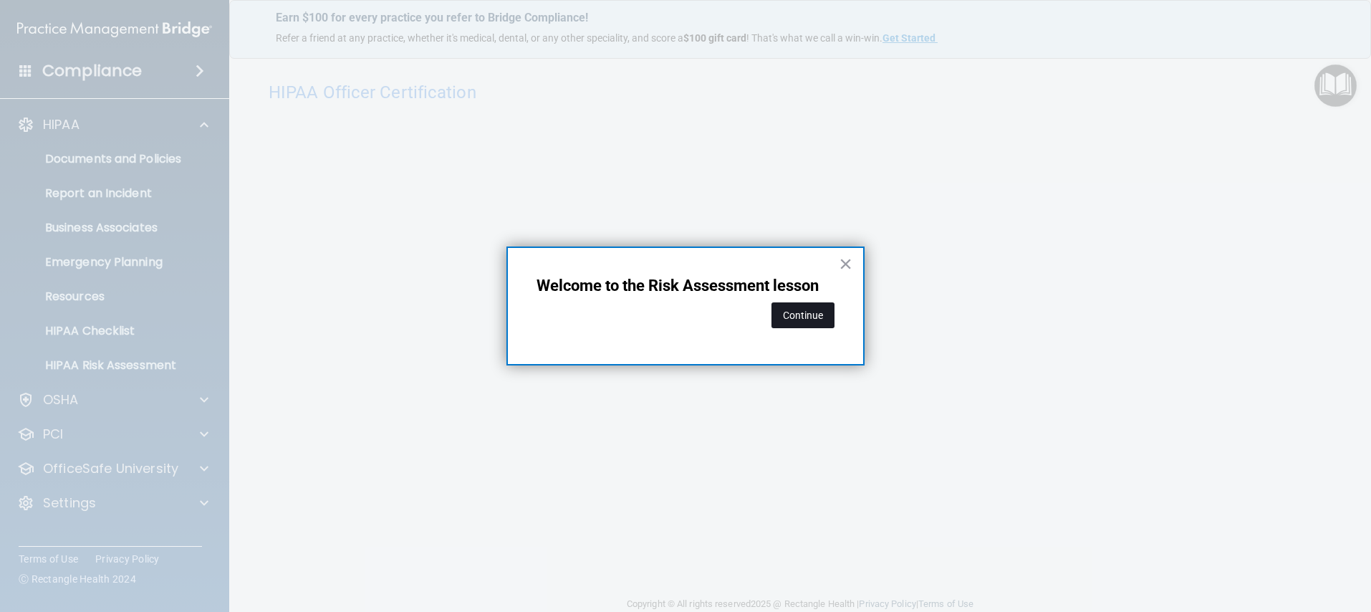
click at [788, 317] on button "Continue" at bounding box center [803, 315] width 63 height 26
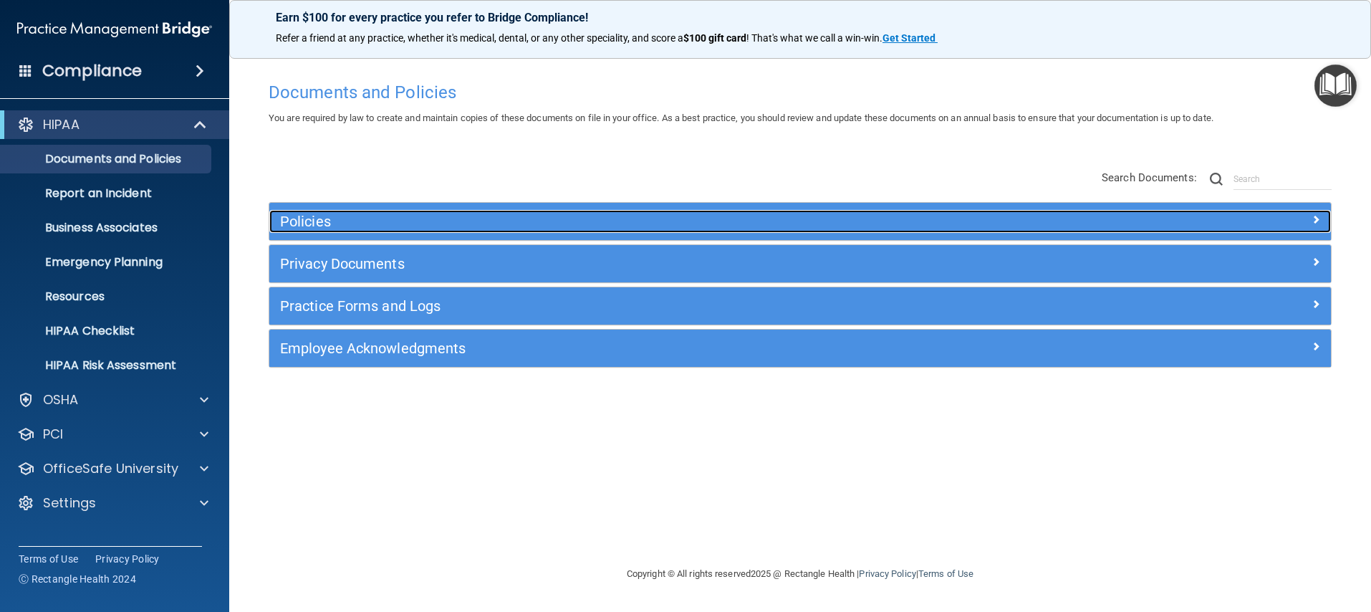
click at [329, 214] on h5 "Policies" at bounding box center [667, 222] width 775 height 16
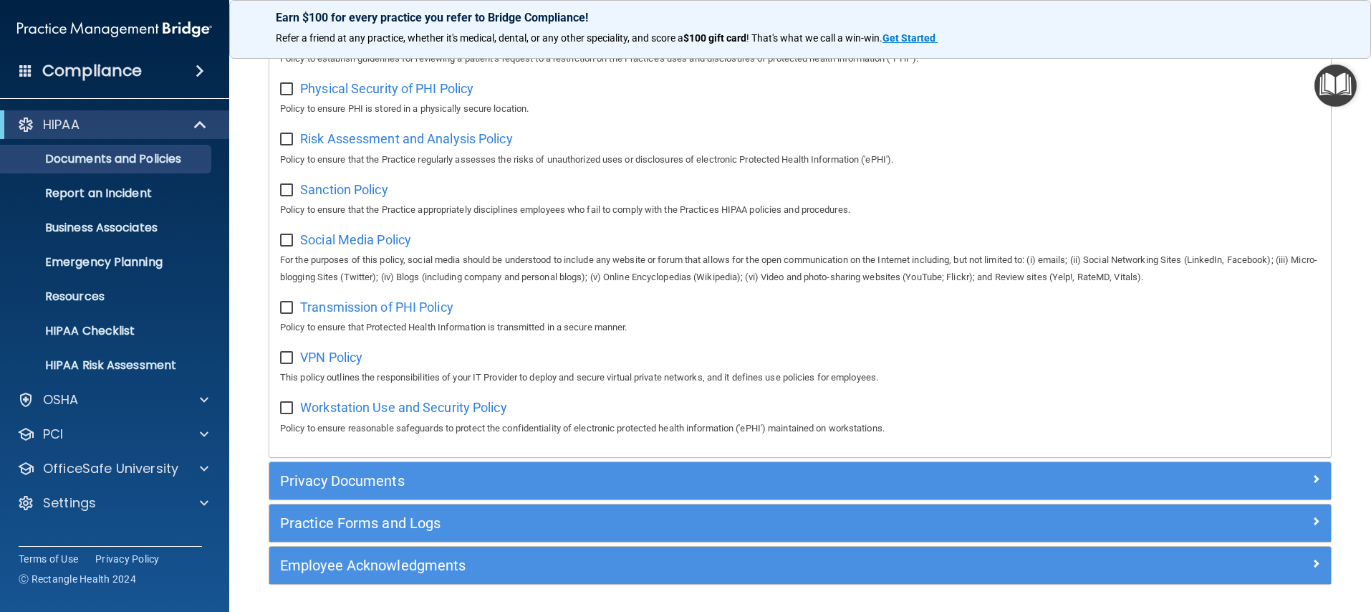
scroll to position [984, 0]
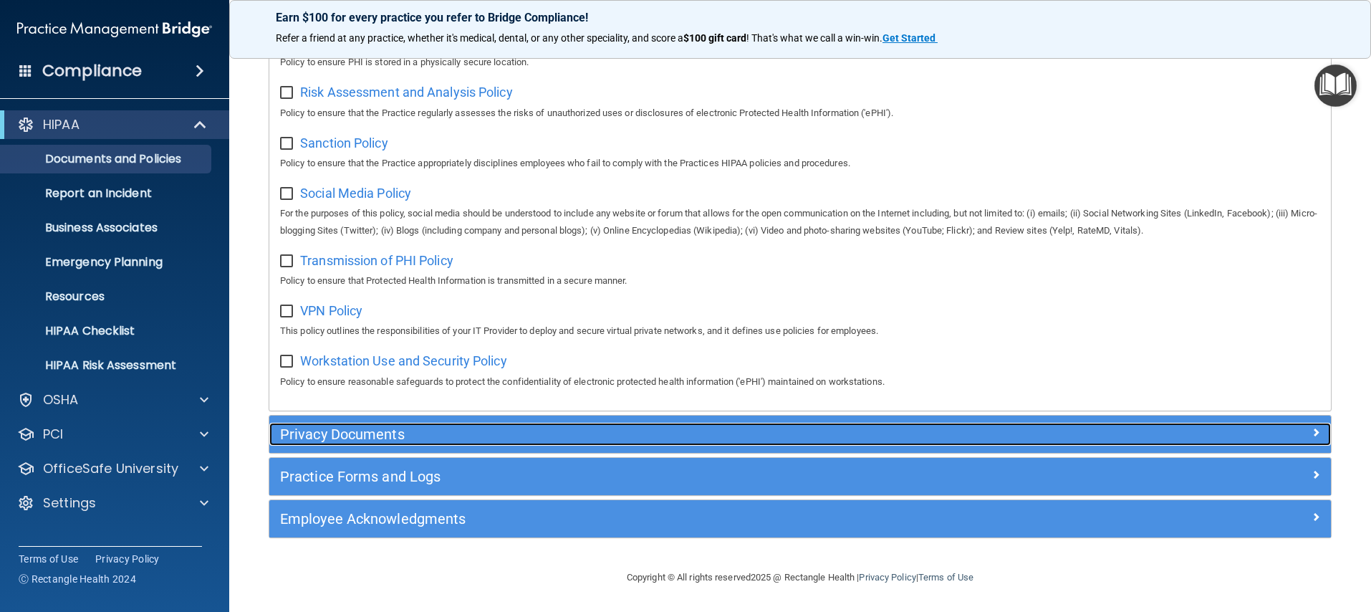
click at [396, 433] on h5 "Privacy Documents" at bounding box center [667, 434] width 775 height 16
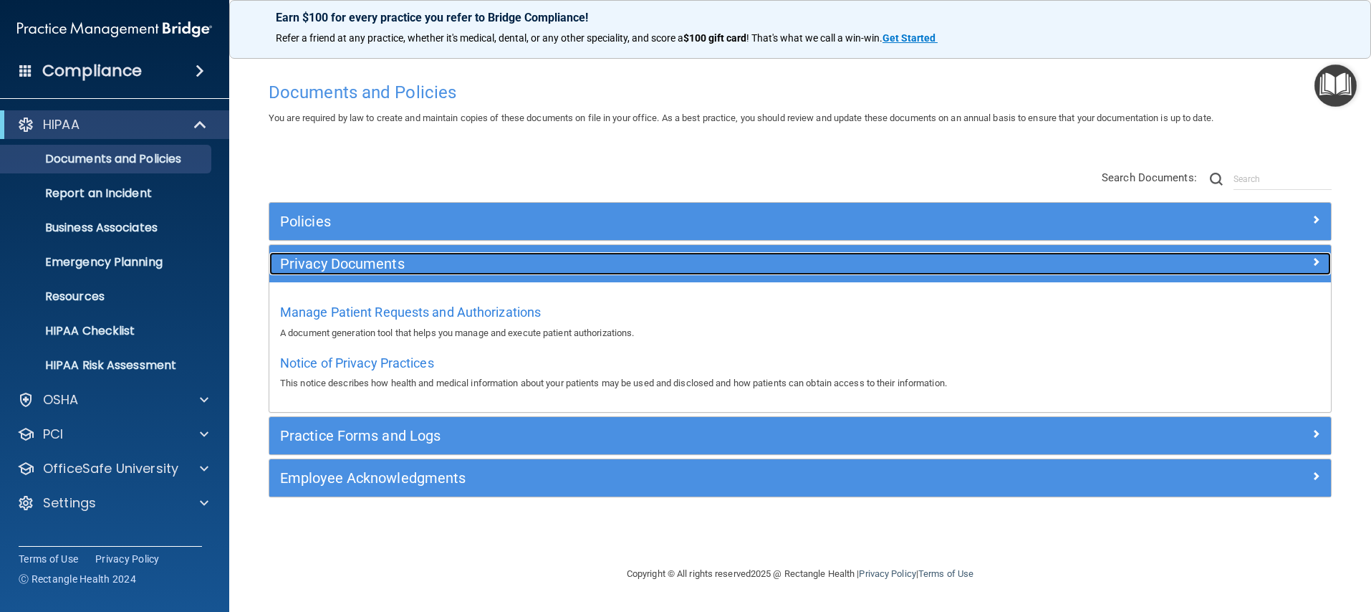
scroll to position [0, 0]
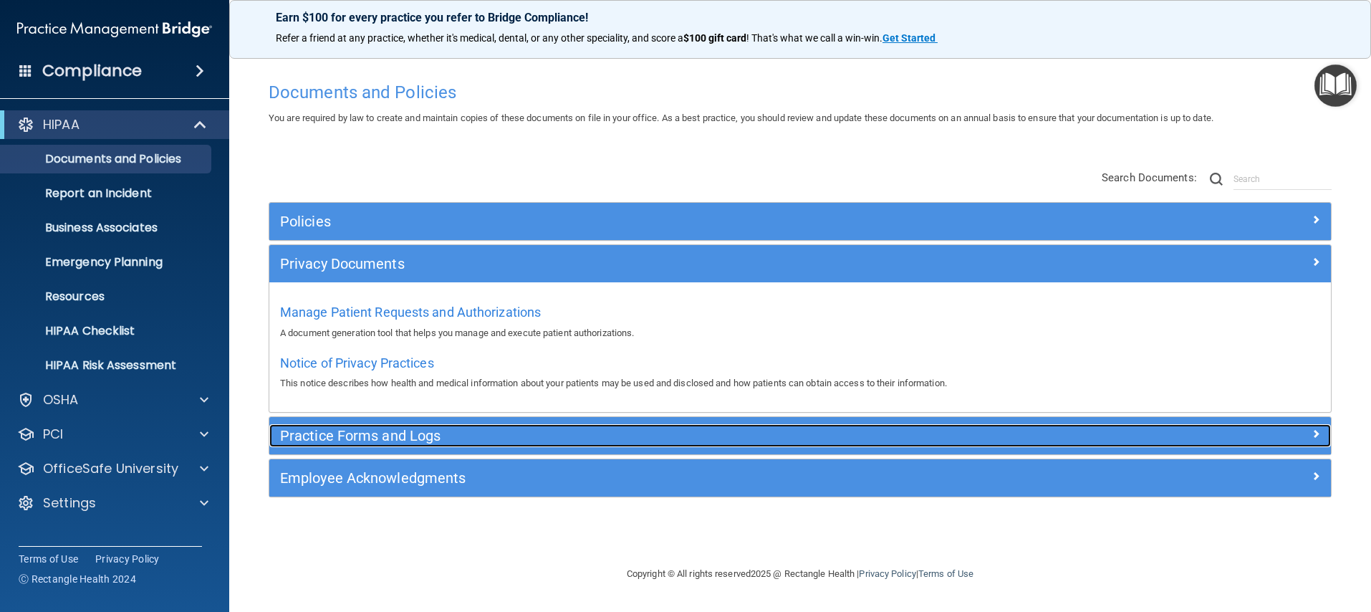
click at [479, 436] on h5 "Practice Forms and Logs" at bounding box center [667, 436] width 775 height 16
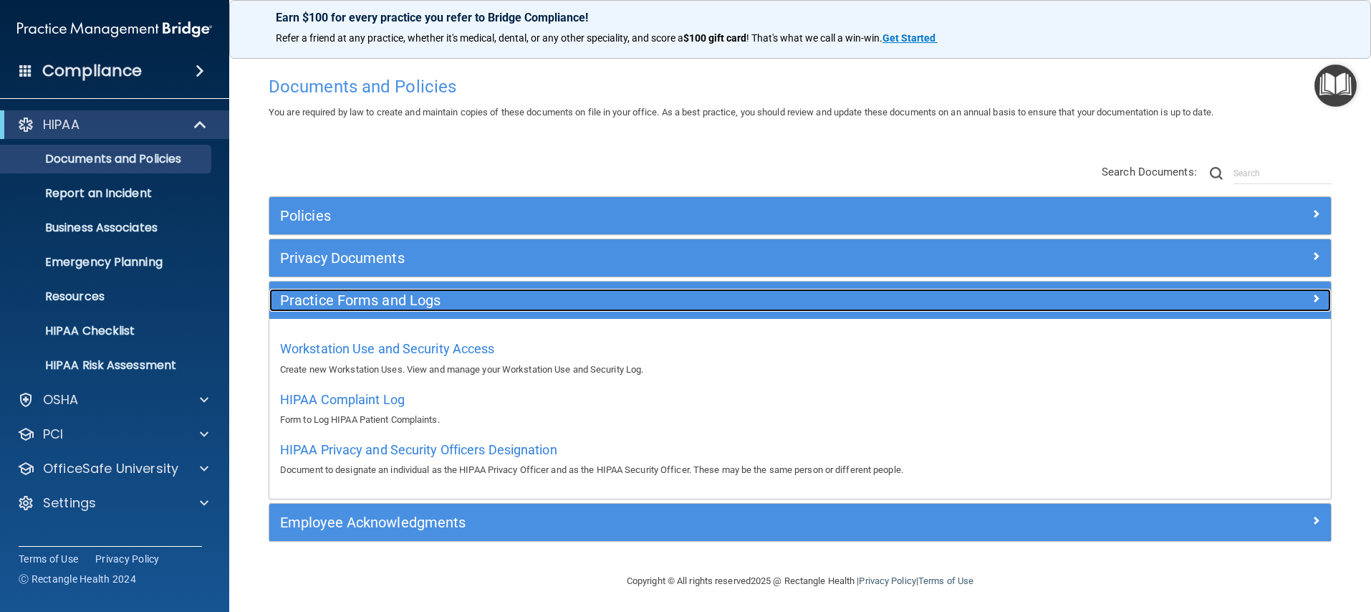
scroll to position [9, 0]
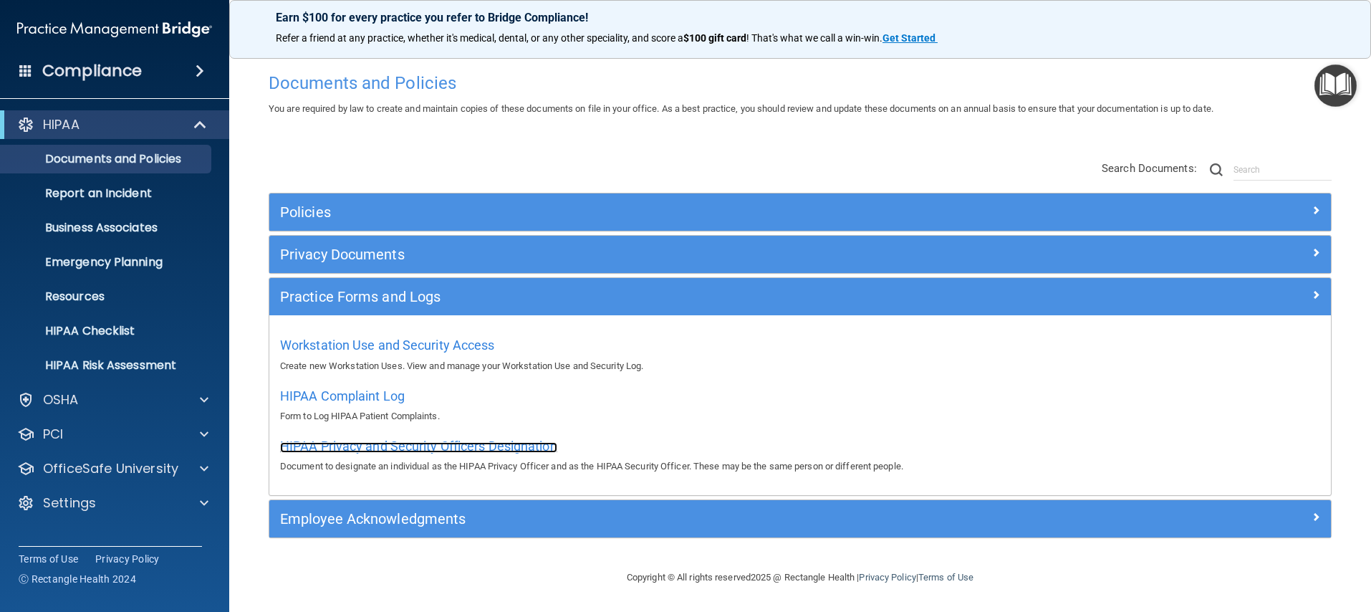
click at [414, 443] on span "HIPAA Privacy and Security Officers Designation" at bounding box center [418, 445] width 277 height 15
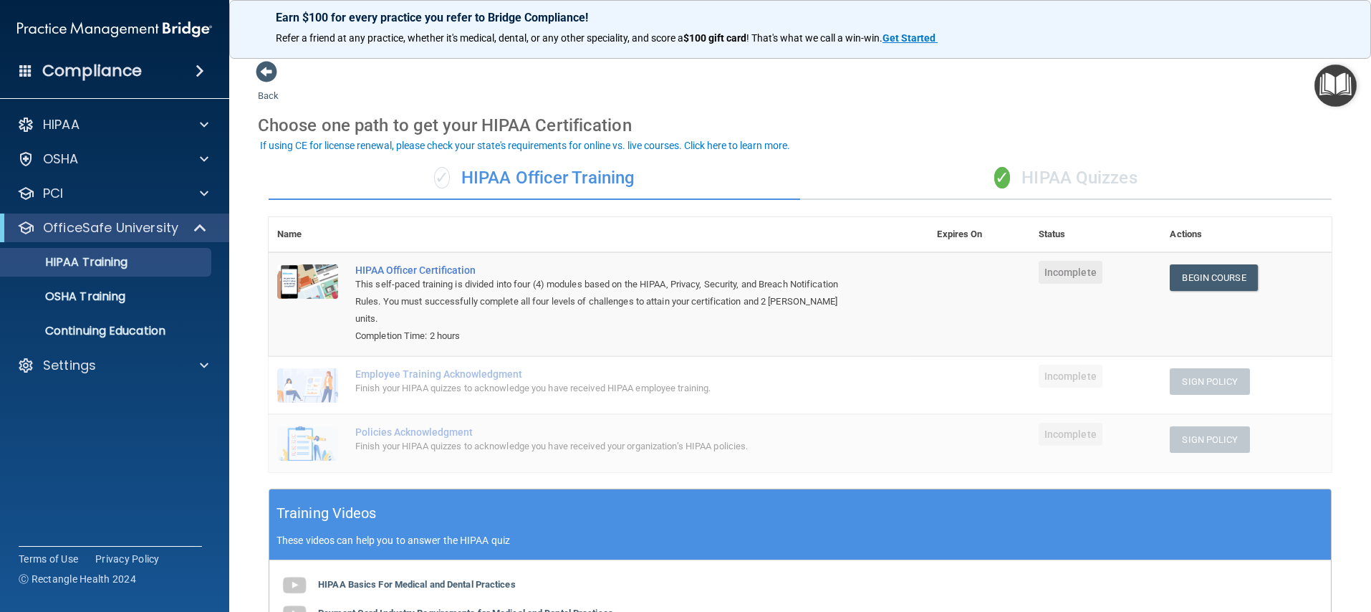
drag, startPoint x: 724, startPoint y: 368, endPoint x: 707, endPoint y: 365, distance: 17.4
click at [724, 380] on div "Finish your HIPAA quizzes to acknowledge you have received HIPAA employee train…" at bounding box center [606, 388] width 502 height 17
click at [449, 380] on div "Finish your HIPAA quizzes to acknowledge you have received HIPAA employee train…" at bounding box center [606, 388] width 502 height 17
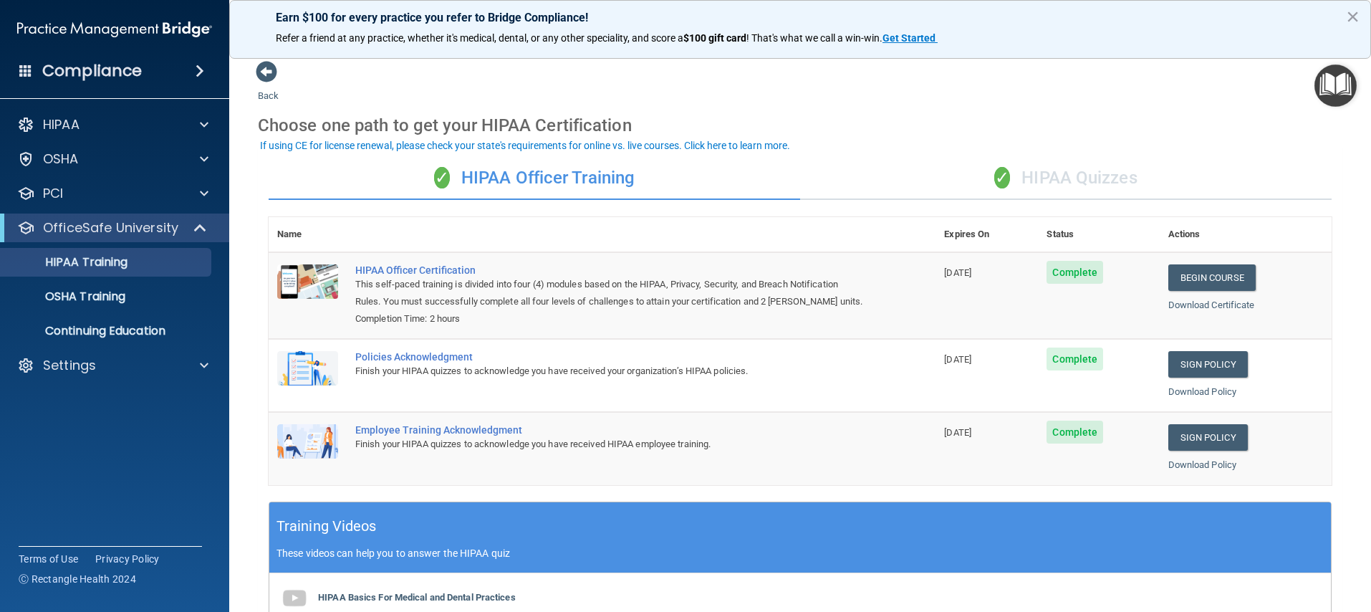
click at [1055, 181] on div "✓ HIPAA Quizzes" at bounding box center [1066, 178] width 532 height 43
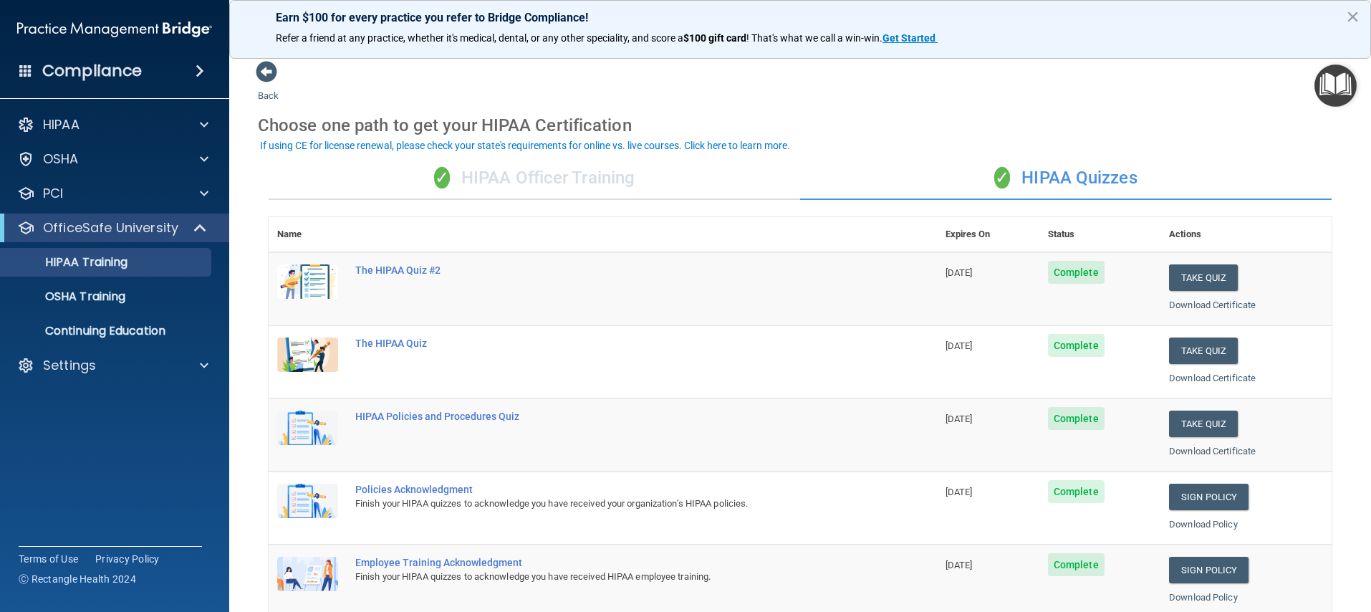
click at [543, 179] on div "✓ HIPAA Officer Training" at bounding box center [535, 178] width 532 height 43
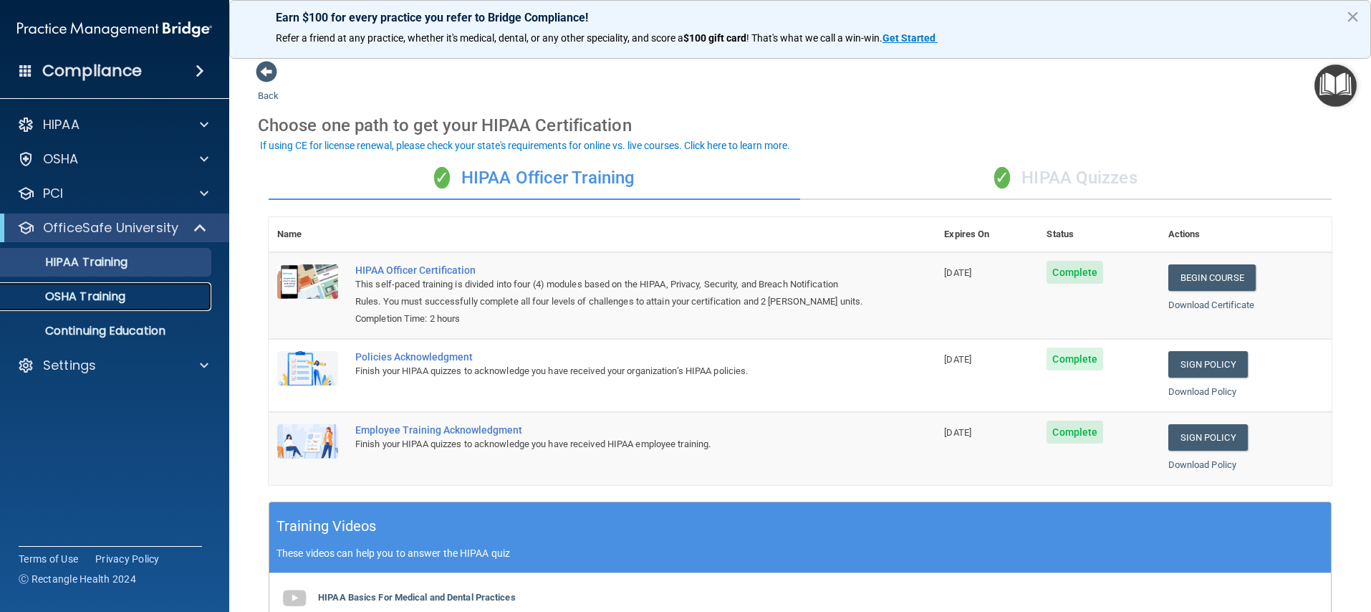
click at [104, 304] on p "OSHA Training" at bounding box center [67, 296] width 116 height 14
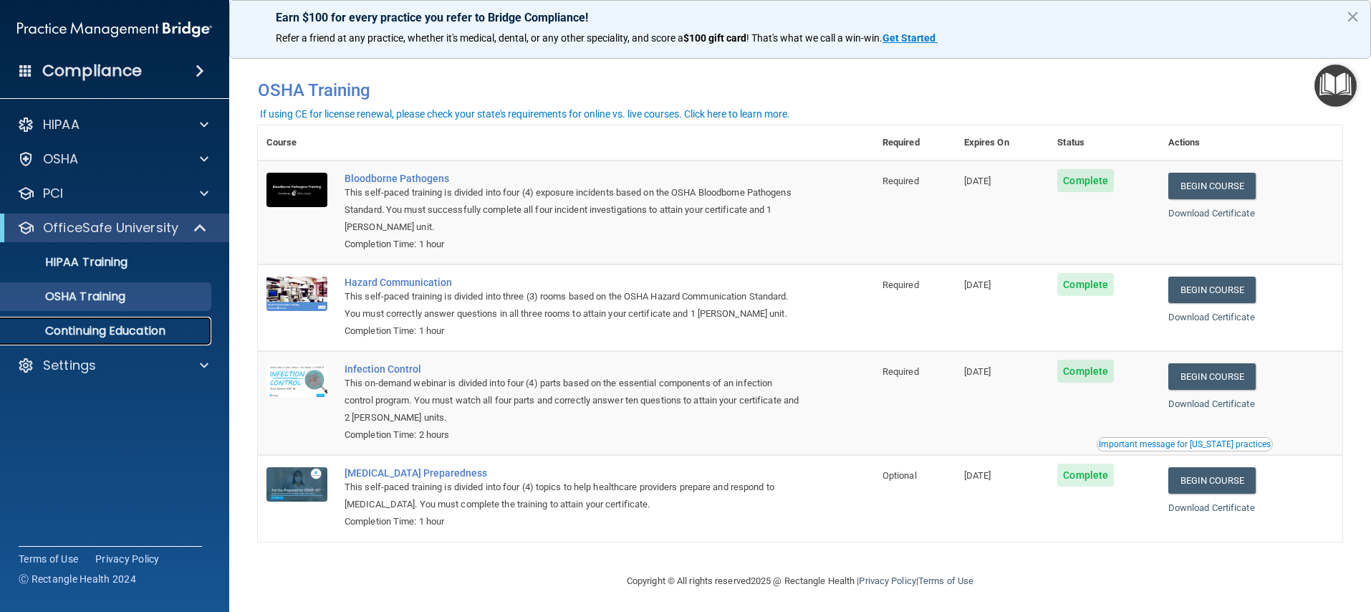
click at [123, 335] on p "Continuing Education" at bounding box center [107, 331] width 196 height 14
